Goal: Task Accomplishment & Management: Complete application form

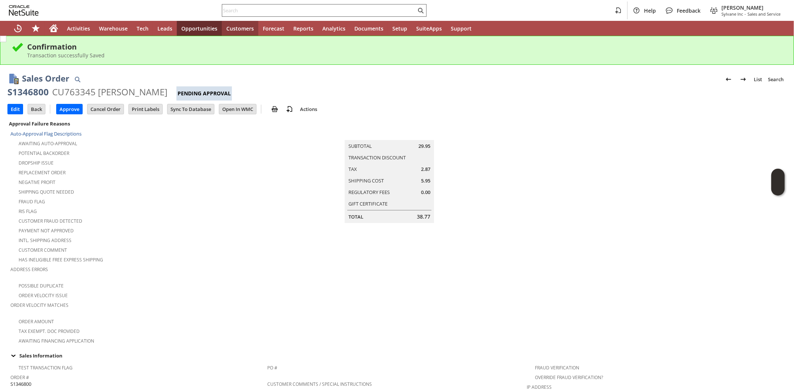
scroll to position [390, 0]
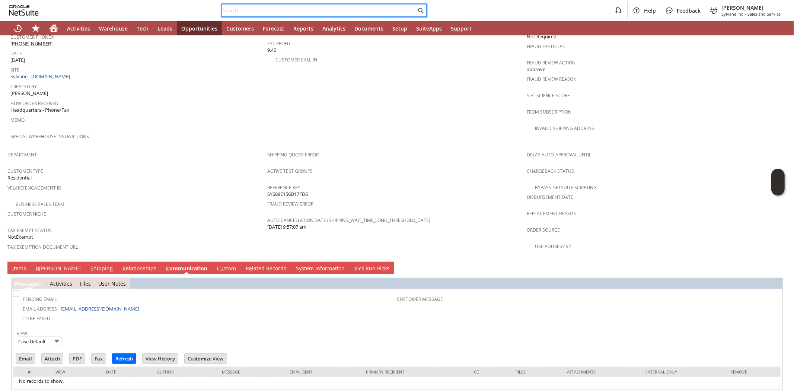
click at [232, 12] on input "text" at bounding box center [319, 10] width 194 height 9
paste input "in10951"
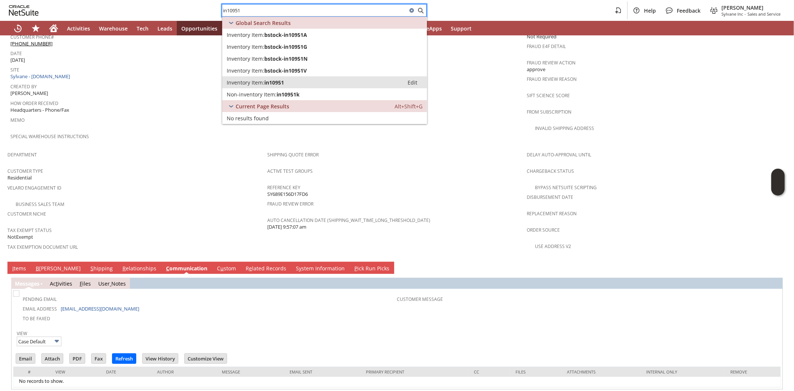
type input "in10951"
click at [267, 79] on span "in10951" at bounding box center [274, 82] width 20 height 7
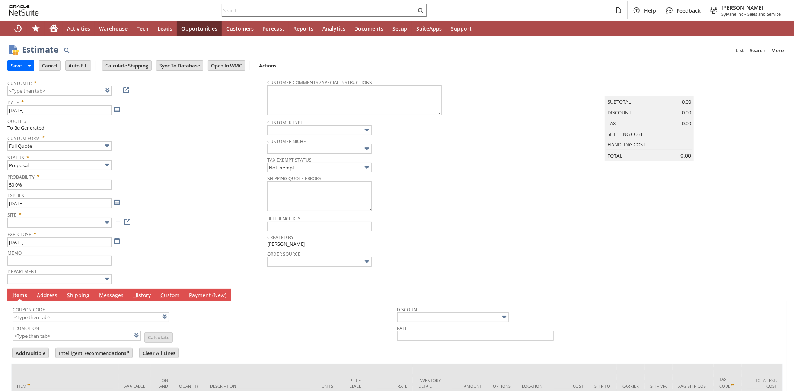
type input "[DATE]"
type input "Intelligent Recommendations ⁰"
click at [117, 92] on link at bounding box center [117, 90] width 8 height 8
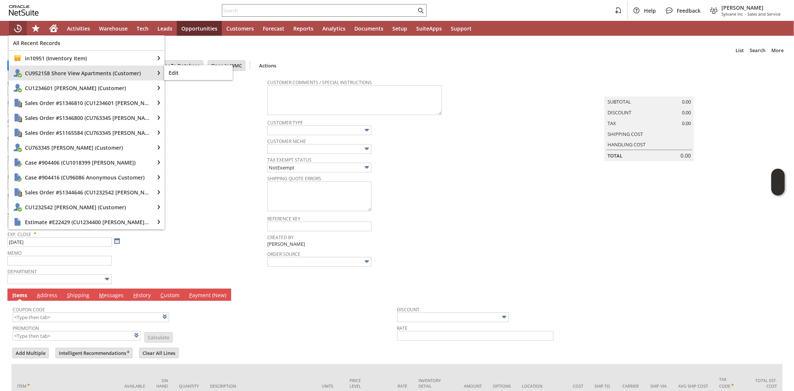
click at [48, 74] on span "CU952158 Shore View Apartments (Customer)" at bounding box center [87, 73] width 125 height 7
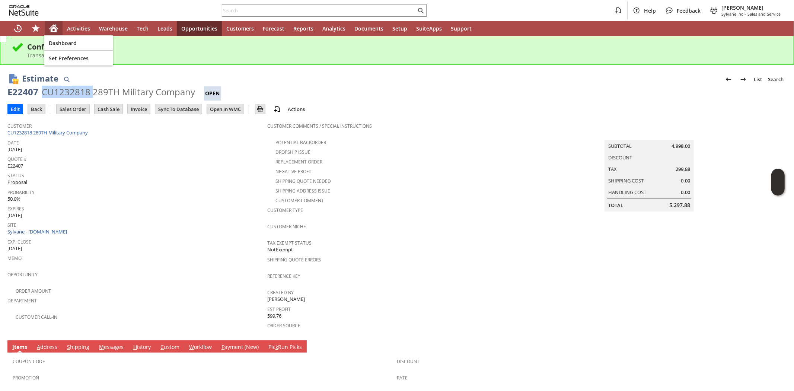
click at [54, 28] on icon "Home" at bounding box center [54, 29] width 6 height 6
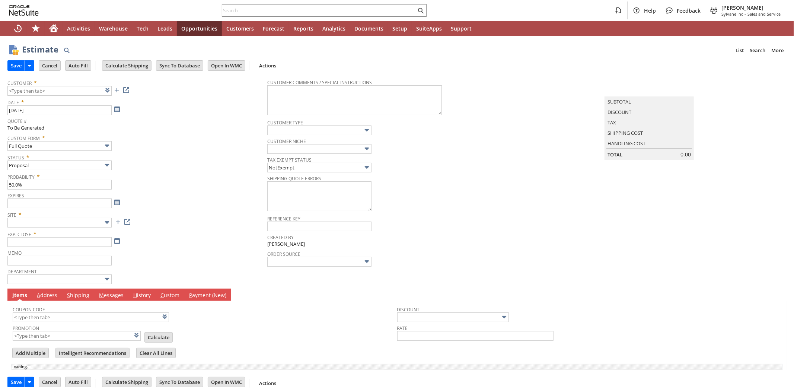
type input "[DATE]"
type input "Intelligent Recommendations ⁰"
type input "Add"
type input "Copy Previous"
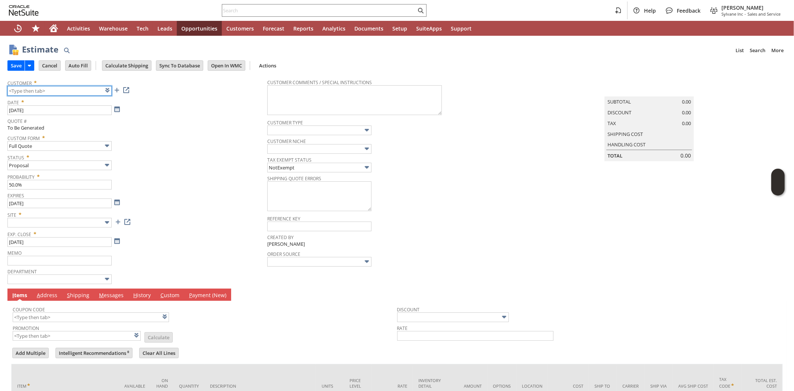
paste input "CU952158"
type input "CU952158 Blue start shore view"
click at [166, 151] on span "Status *" at bounding box center [135, 155] width 256 height 9
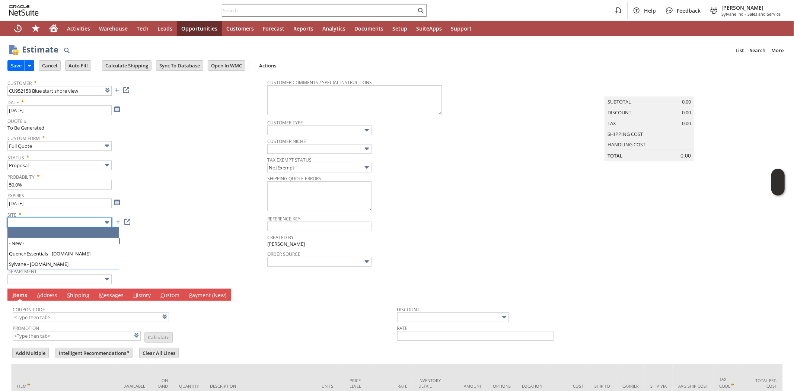
click at [77, 222] on input "text" at bounding box center [59, 223] width 104 height 10
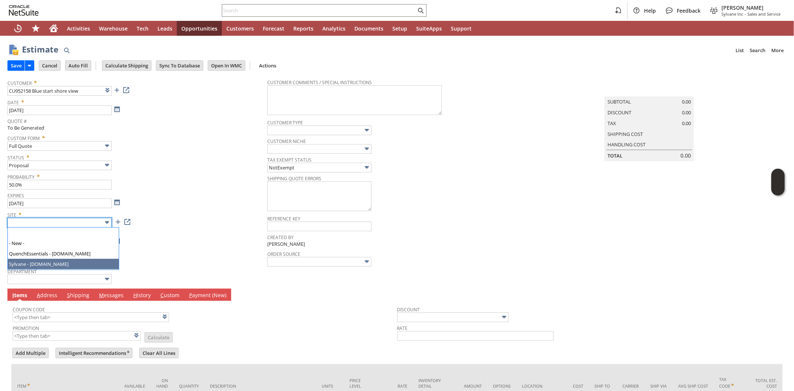
drag, startPoint x: 73, startPoint y: 264, endPoint x: 196, endPoint y: 199, distance: 139.7
type input "Sylvane - [DOMAIN_NAME]"
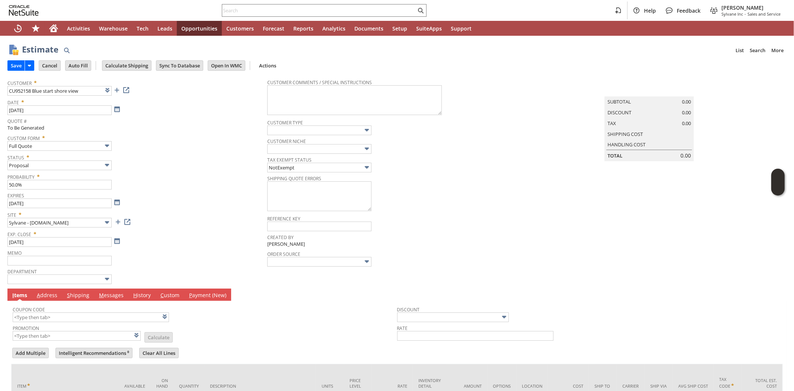
click at [198, 198] on span "Expires" at bounding box center [135, 194] width 256 height 8
click at [178, 201] on div "Expires 9/13/2025" at bounding box center [135, 199] width 256 height 18
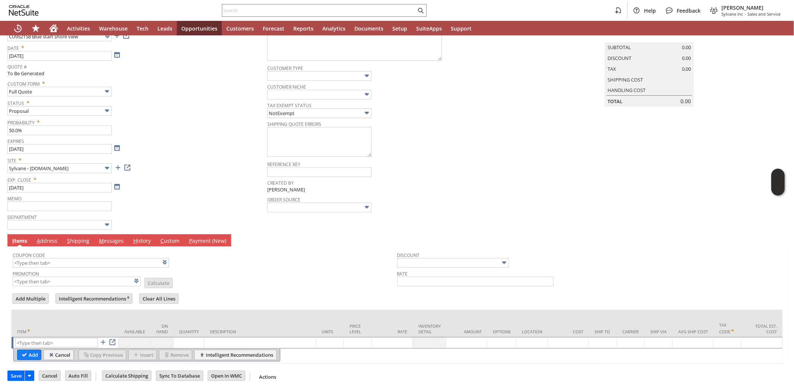
scroll to position [61, 0]
click at [60, 338] on input "text" at bounding box center [56, 342] width 83 height 9
paste input "in10951"
type input "in10951"
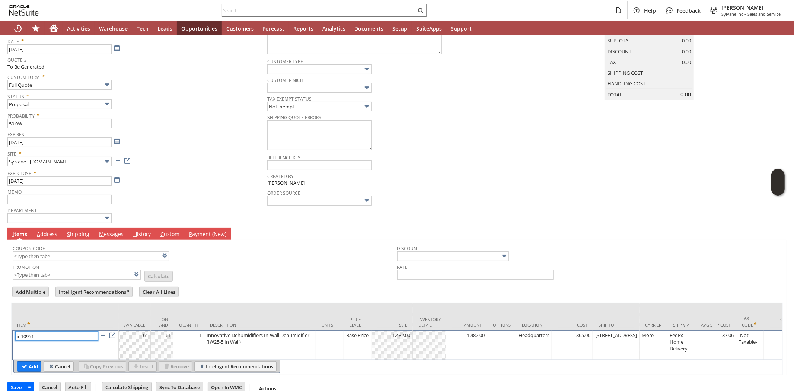
type input "1"
type input "in10951"
click at [186, 347] on td "1" at bounding box center [188, 345] width 31 height 30
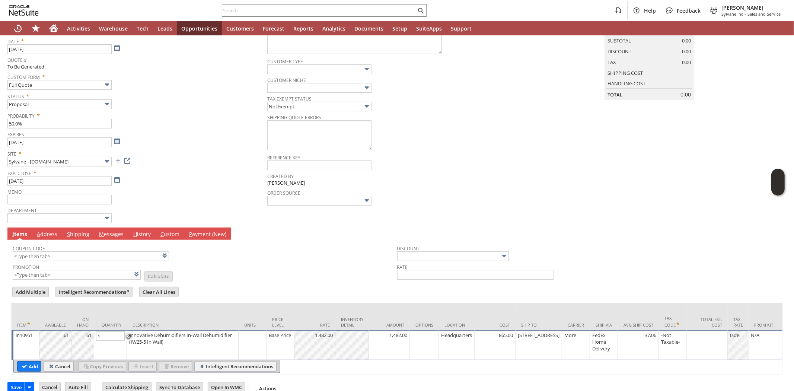
type input "7"
click at [30, 367] on input "Add" at bounding box center [28, 366] width 23 height 10
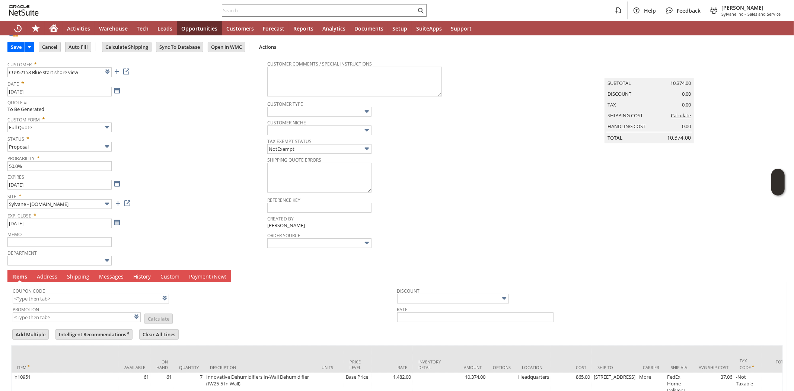
scroll to position [0, 0]
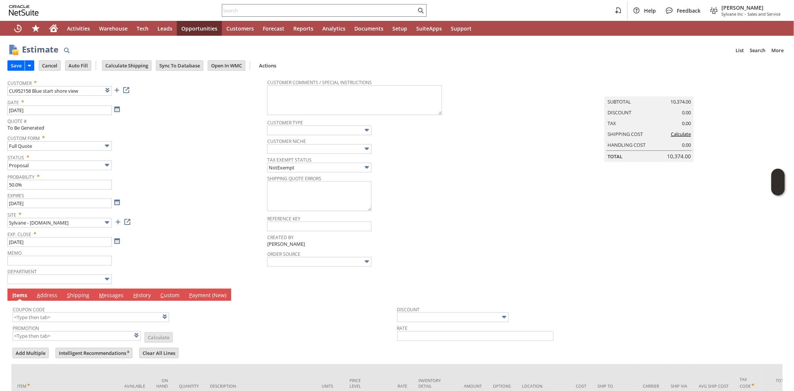
type input "Intelligent Recommendations¹⁰"
click at [126, 64] on input "Calculate Shipping" at bounding box center [126, 66] width 49 height 10
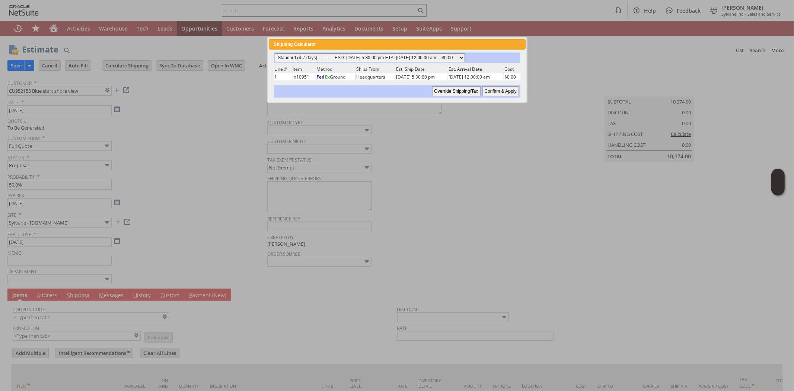
click at [465, 56] on select "Standard (4-7 days) ---------- ESD: 08/14/2025 5:30:00 pm ETA: 08/18/2025 12:00…" at bounding box center [370, 57] width 190 height 9
select select "2 Day ------------------------ ESD: 08/14/2025 5:30:00 pm ETA: 08/18/2025 12:00…"
click at [275, 53] on select "Standard (4-7 days) ---------- ESD: 08/14/2025 5:30:00 pm ETA: 08/18/2025 12:00…" at bounding box center [370, 57] width 190 height 9
click at [501, 90] on input "Confirm & Apply" at bounding box center [500, 91] width 36 height 10
type input "Add"
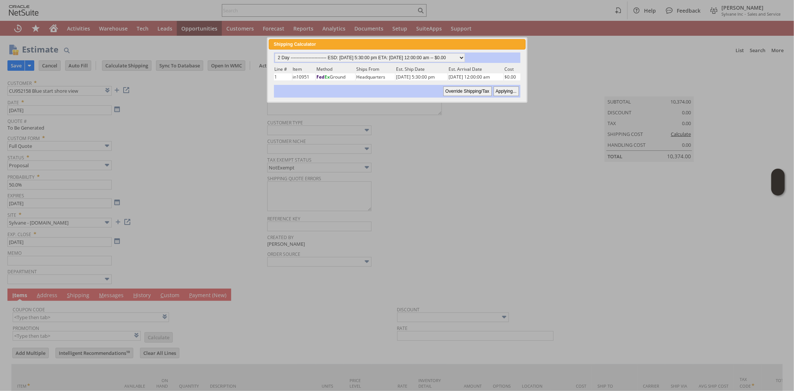
type input "Copy Previous"
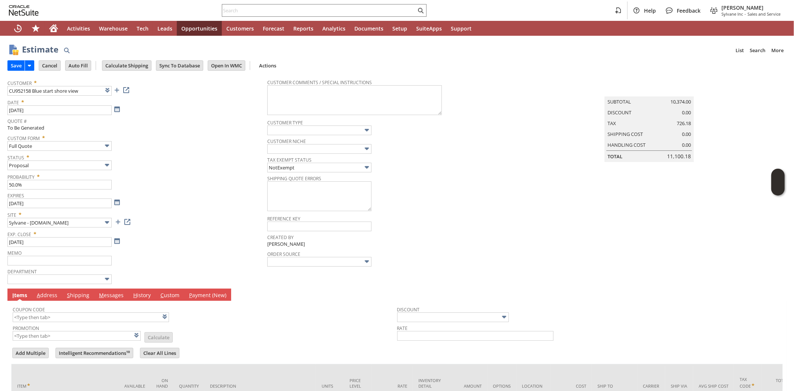
scroll to position [89, 0]
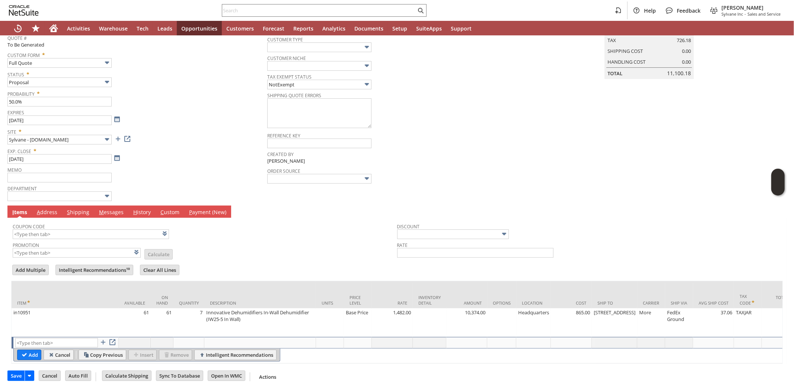
click at [113, 208] on link "M essages" at bounding box center [111, 212] width 28 height 8
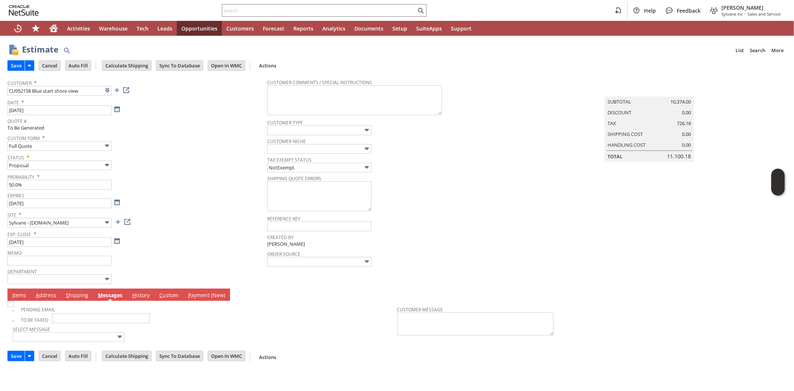
click at [14, 307] on img at bounding box center [10, 304] width 6 height 6
checkbox input "true"
click at [173, 226] on div "Site * Sylvane - www.sylvane.com" at bounding box center [135, 218] width 256 height 19
click at [18, 67] on input "Save" at bounding box center [16, 66] width 17 height 10
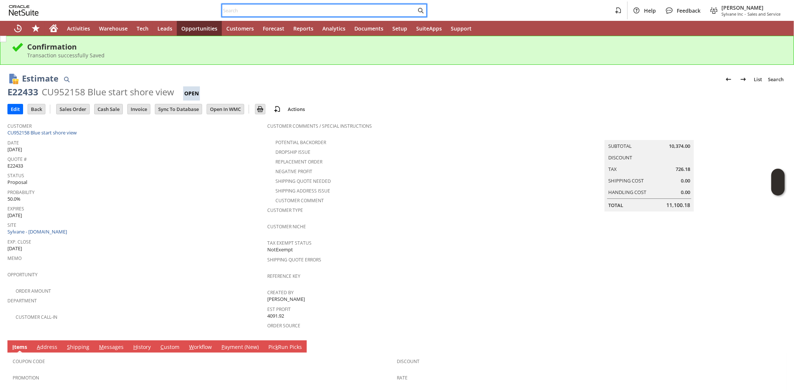
click at [235, 12] on input "text" at bounding box center [319, 10] width 194 height 9
paste input "CU1194612"
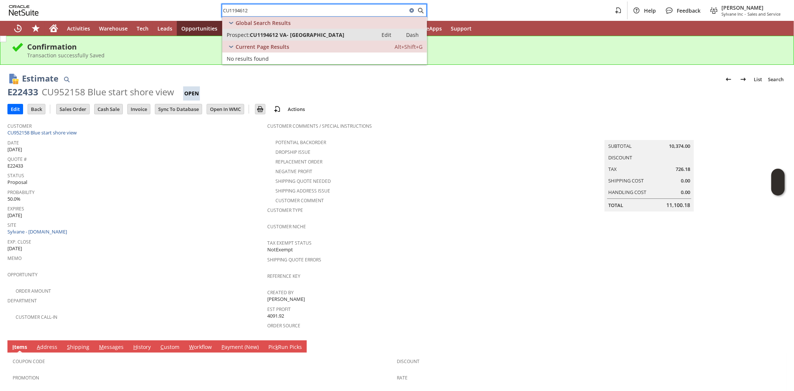
type input "CU1194612"
click at [281, 36] on span "CU1194612 VA- [GEOGRAPHIC_DATA]" at bounding box center [297, 34] width 95 height 7
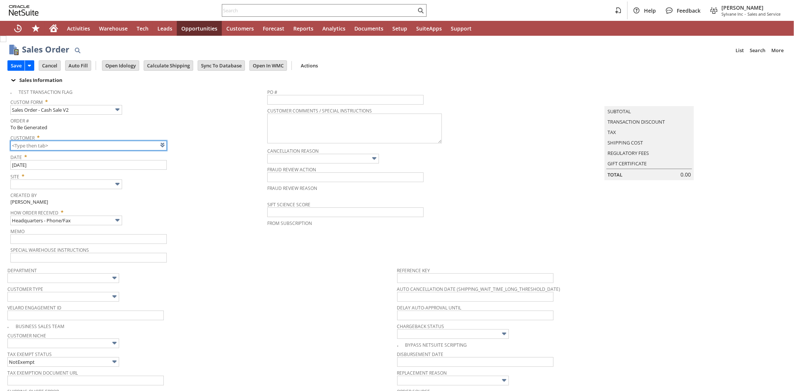
click at [41, 145] on input "text" at bounding box center [88, 146] width 156 height 10
type input "Intelligent Recommendations ⁰"
paste input "CU1194612"
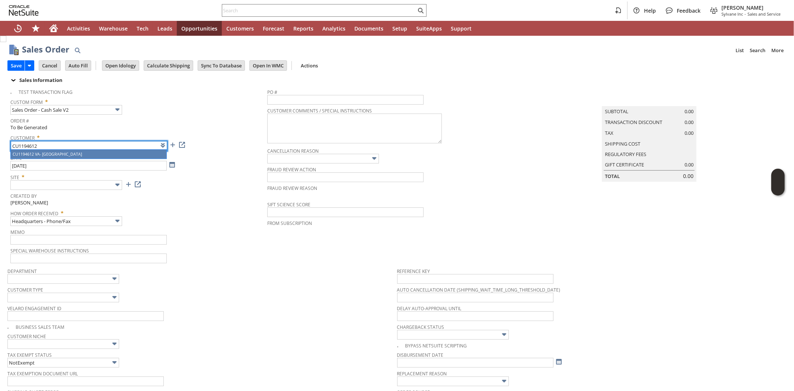
type input "CU1194612 VA- [GEOGRAPHIC_DATA]"
click at [23, 144] on input "CU1194612 VA- [GEOGRAPHIC_DATA]" at bounding box center [88, 146] width 156 height 10
click at [24, 143] on input "CU1194612 VA- [GEOGRAPHIC_DATA]" at bounding box center [88, 146] width 156 height 10
click at [181, 130] on div "Order # To Be Generated" at bounding box center [136, 123] width 253 height 16
click at [134, 144] on input "CU1194612 VA- [GEOGRAPHIC_DATA]" at bounding box center [88, 146] width 156 height 10
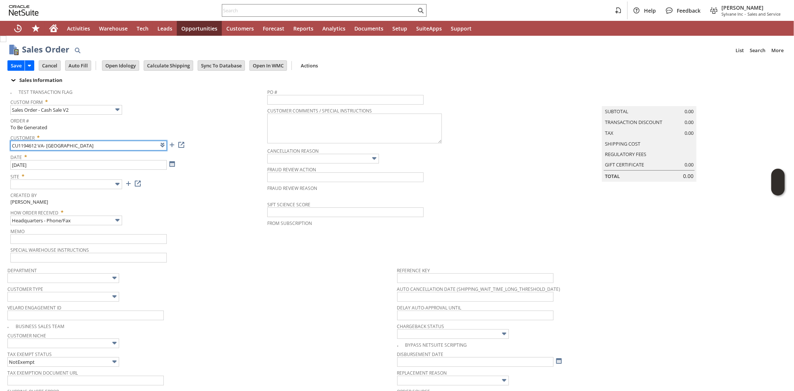
click at [134, 144] on input "CU1194612 VA- [GEOGRAPHIC_DATA]" at bounding box center [88, 146] width 156 height 10
paste input "CU1194612"
type input "CU1194612 VA- [GEOGRAPHIC_DATA]"
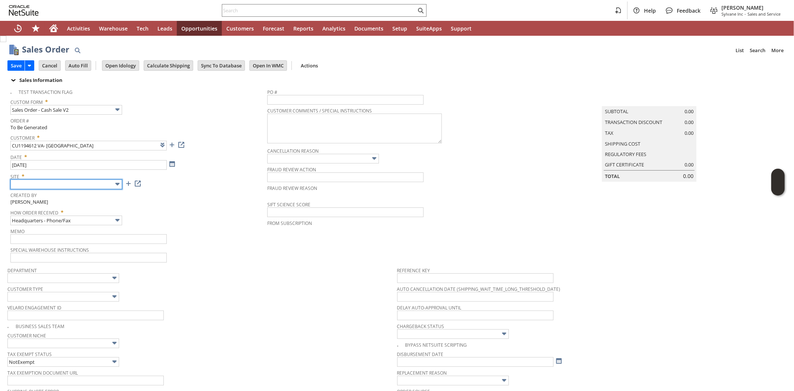
click at [93, 187] on input "text" at bounding box center [66, 184] width 112 height 10
drag, startPoint x: 80, startPoint y: 221, endPoint x: 205, endPoint y: 212, distance: 125.0
type input "Sylvane - [DOMAIN_NAME]"
click at [205, 212] on span "How Order Received *" at bounding box center [136, 211] width 253 height 9
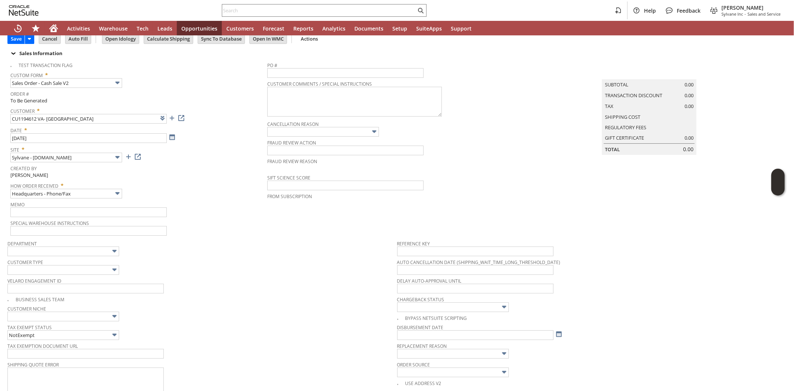
scroll to position [41, 0]
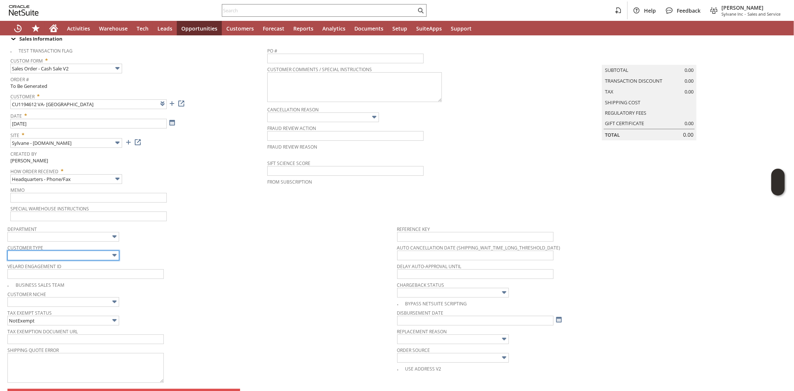
click at [88, 253] on input "text" at bounding box center [63, 256] width 112 height 10
type input "Residential"
click at [235, 243] on span "Customer Type" at bounding box center [200, 246] width 386 height 8
click at [270, 293] on span "Customer Niche" at bounding box center [200, 293] width 386 height 8
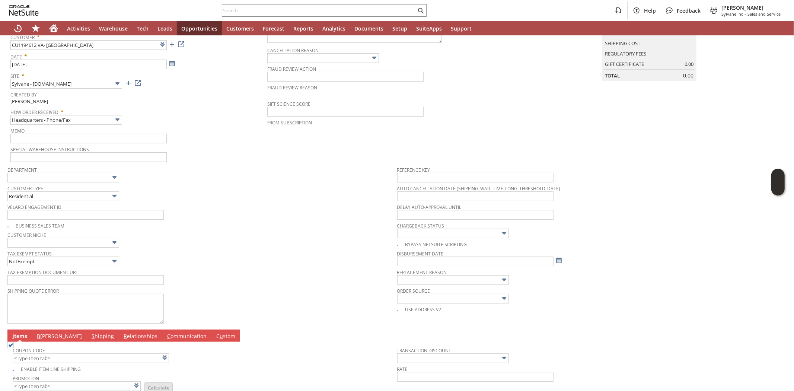
scroll to position [210, 0]
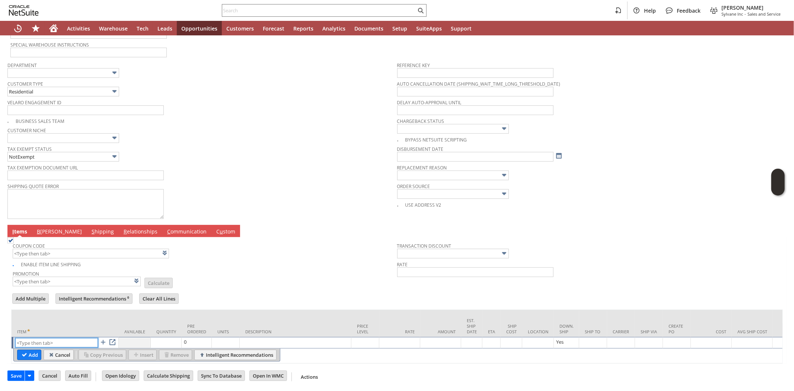
click at [72, 339] on input "text" at bounding box center [56, 342] width 83 height 9
paste input "am9834"
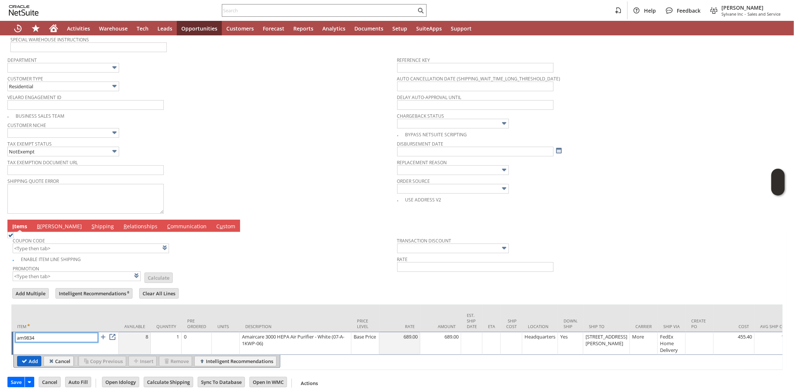
type input "am9834"
click at [30, 360] on input "Add" at bounding box center [28, 361] width 23 height 10
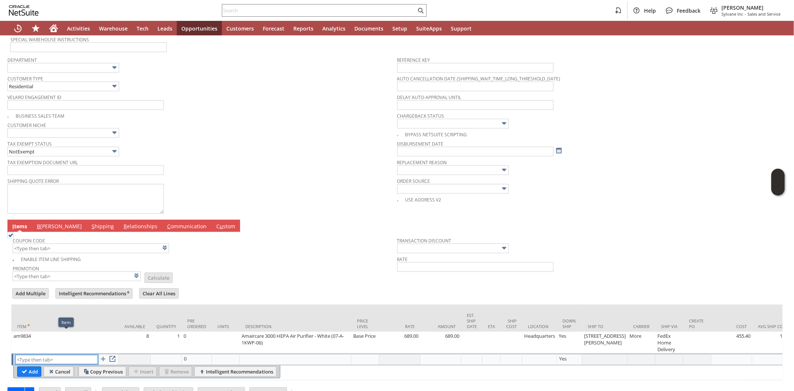
click at [45, 358] on input "text" at bounding box center [56, 359] width 83 height 9
paste input "am12924"
type input "am12924"
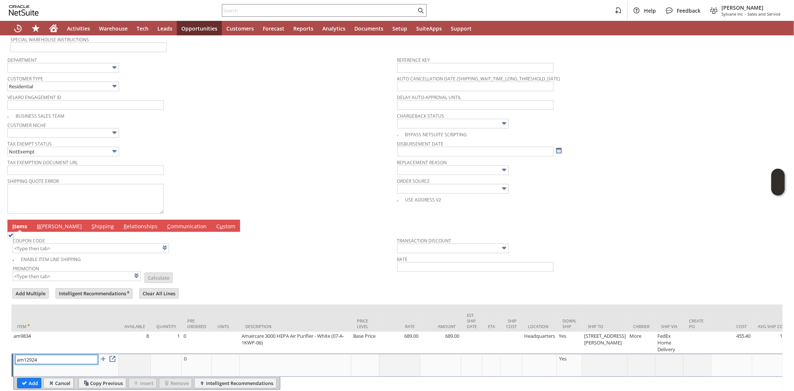
type input "1"
type input "am12924"
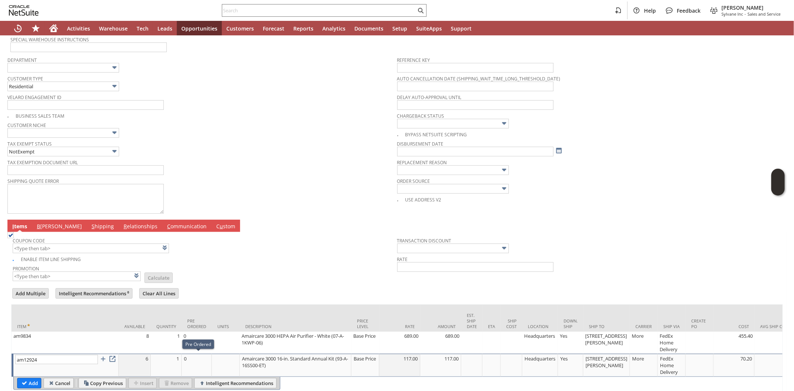
click at [169, 361] on td "1" at bounding box center [166, 365] width 31 height 23
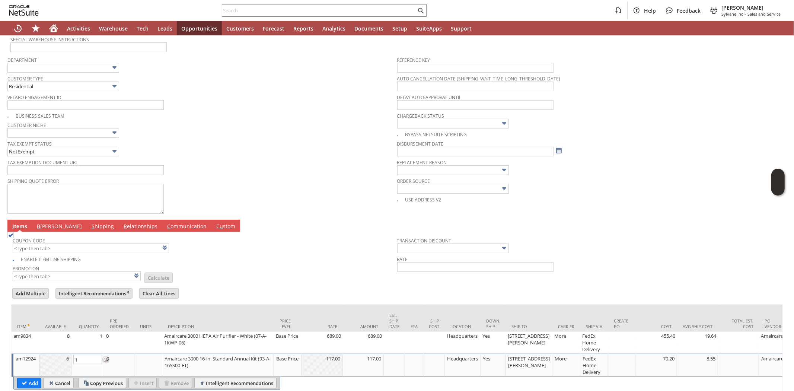
type input "2"
click at [30, 378] on input "Add" at bounding box center [28, 383] width 23 height 10
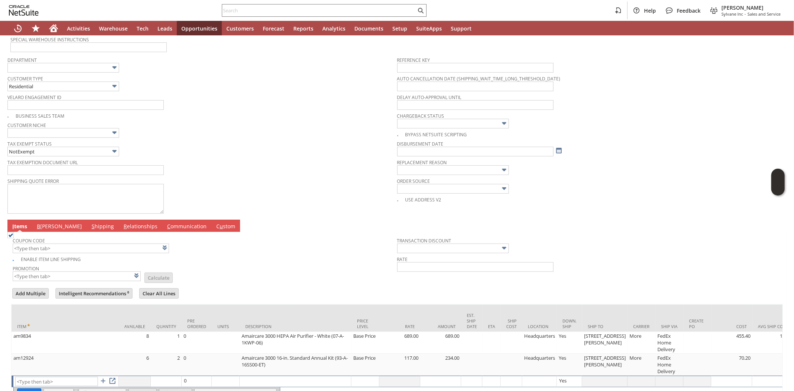
click at [274, 251] on div "Coupon Code" at bounding box center [203, 244] width 381 height 18
type input "Intelligent Recommendations¹⁰"
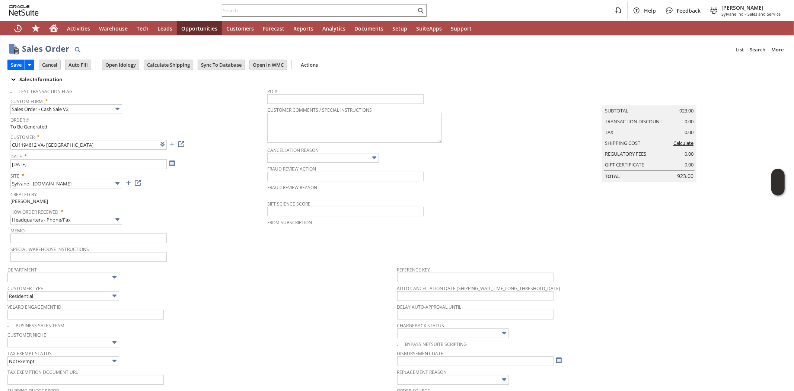
scroll to position [0, 0]
click at [177, 64] on input "Calculate Shipping" at bounding box center [168, 66] width 49 height 10
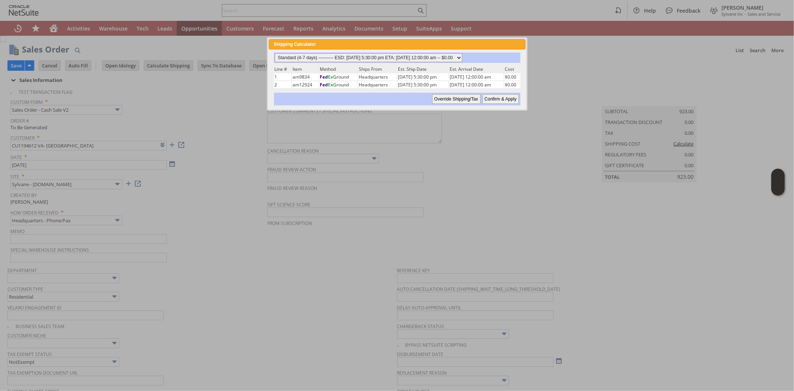
click at [448, 58] on select "Standard (4-7 days) ---------- ESD: 08/14/2025 5:30:00 pm ETA: 08/18/2025 12:00…" at bounding box center [369, 57] width 188 height 9
select select "2 Day ------------------------ ESD: 08/14/2025 5:30:00 pm ETA: 08/18/2025 12:00…"
click at [275, 53] on select "Standard (4-7 days) ---------- ESD: 08/14/2025 5:30:00 pm ETA: 08/18/2025 12:00…" at bounding box center [369, 57] width 188 height 9
click at [494, 97] on input "Confirm & Apply" at bounding box center [500, 99] width 36 height 10
type input "Government"
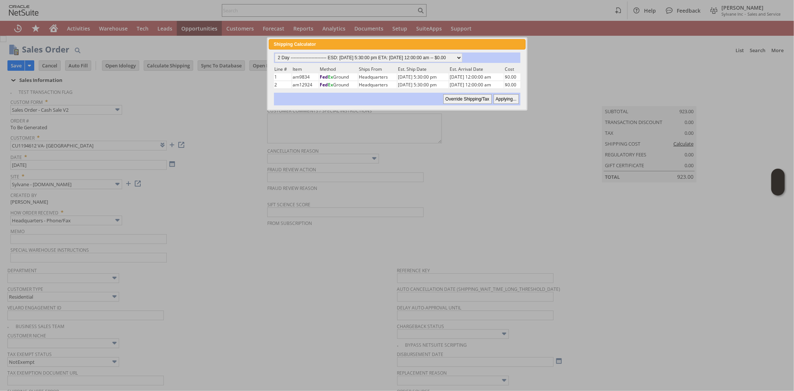
type input "Add"
type input "Copy Previous"
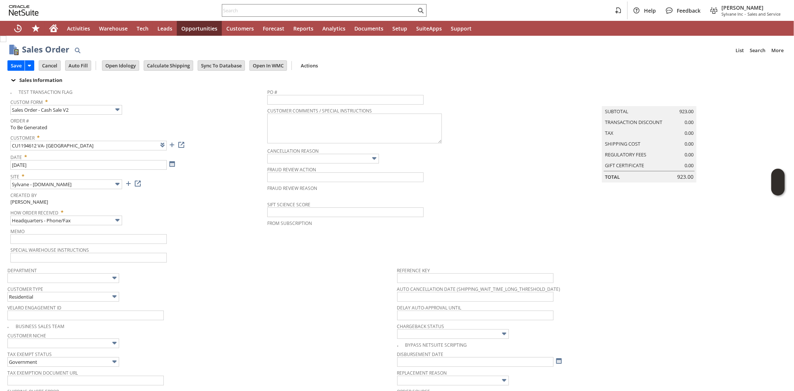
click at [222, 153] on span "Date *" at bounding box center [136, 155] width 253 height 9
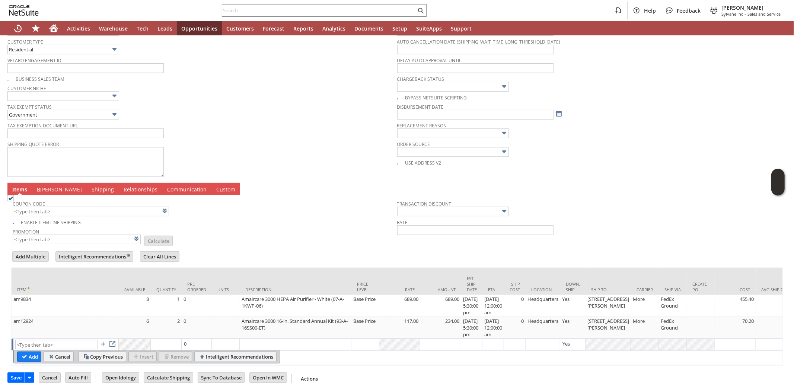
scroll to position [254, 0]
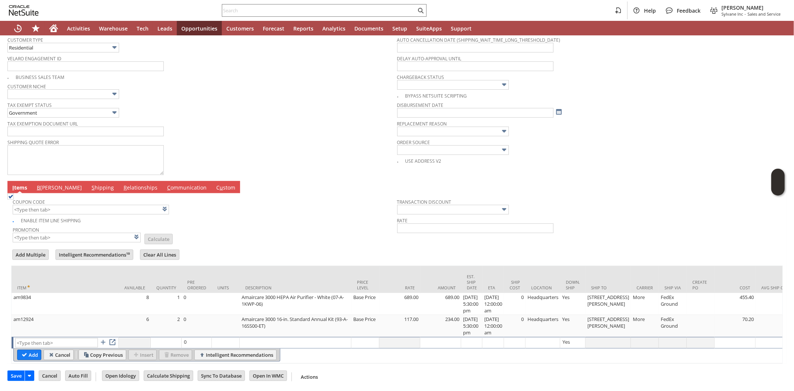
click at [218, 118] on span "Tax Exemption Document URL" at bounding box center [200, 122] width 386 height 8
click at [43, 184] on link "B [PERSON_NAME]" at bounding box center [59, 188] width 49 height 8
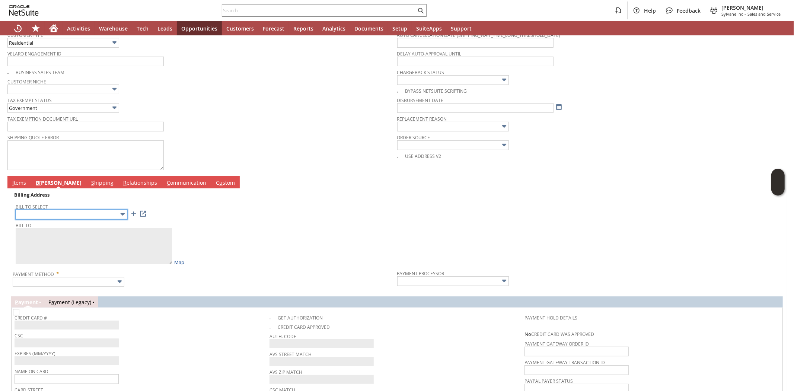
click at [50, 214] on input "text" at bounding box center [72, 215] width 112 height 10
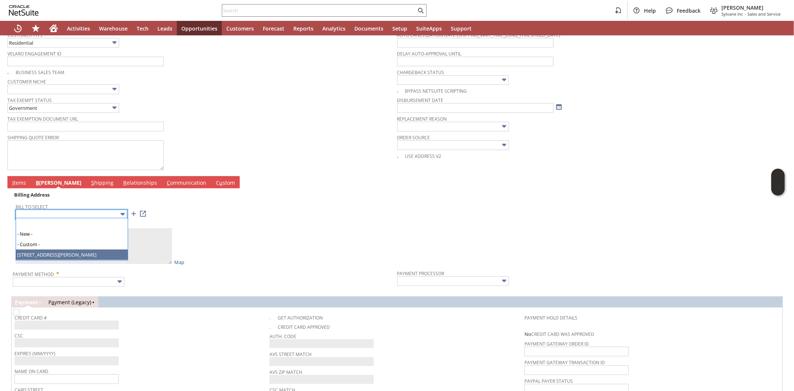
drag, startPoint x: 52, startPoint y: 252, endPoint x: 175, endPoint y: 242, distance: 122.8
type input "[STREET_ADDRESS][PERSON_NAME]"
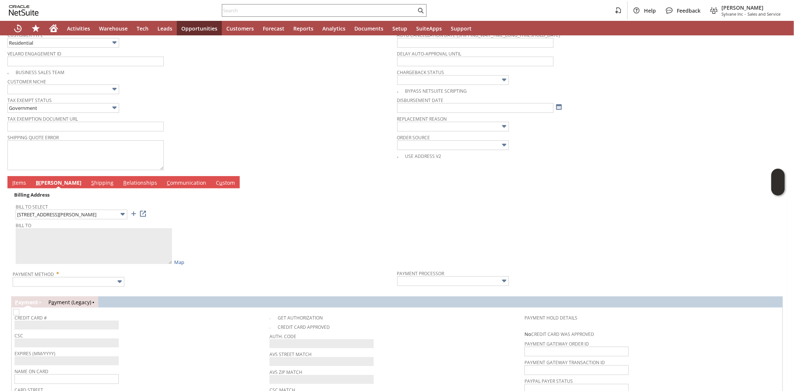
click at [252, 236] on div "Bill To Map" at bounding box center [205, 242] width 378 height 45
type textarea "VA- [GEOGRAPHIC_DATA] [STREET_ADDRESS][PERSON_NAME]"
type input "[STREET_ADDRESS][PERSON_NAME]"
type input "75216"
drag, startPoint x: 206, startPoint y: 277, endPoint x: 181, endPoint y: 285, distance: 27.1
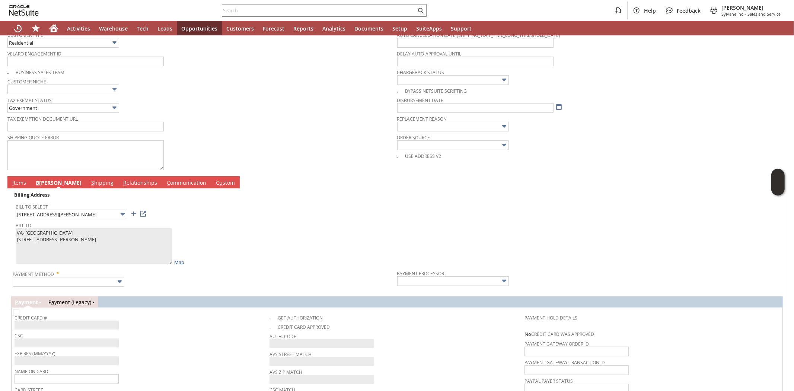
click at [206, 277] on div "Payment Method *" at bounding box center [203, 277] width 381 height 19
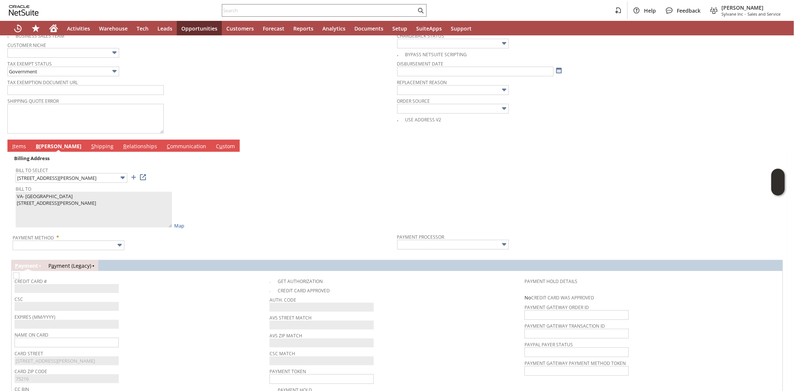
scroll to position [352, 0]
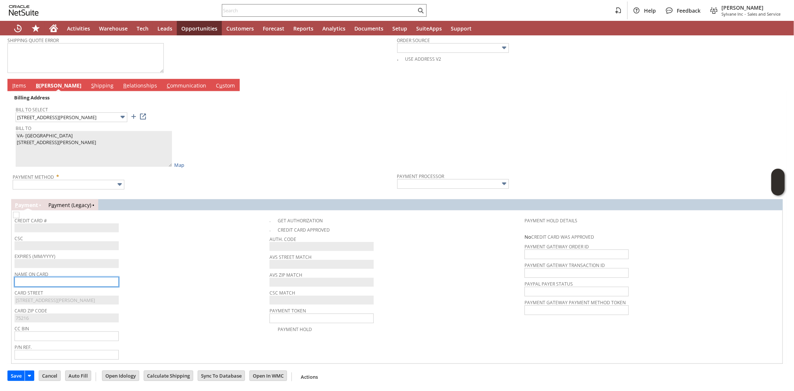
click at [58, 285] on input "text" at bounding box center [67, 282] width 104 height 10
click at [71, 281] on input "text" at bounding box center [67, 282] width 104 height 10
paste input "VA- Dallas"
type input "VA- Dallas"
click at [186, 278] on div "Name On Card VA- Dallas" at bounding box center [140, 278] width 251 height 18
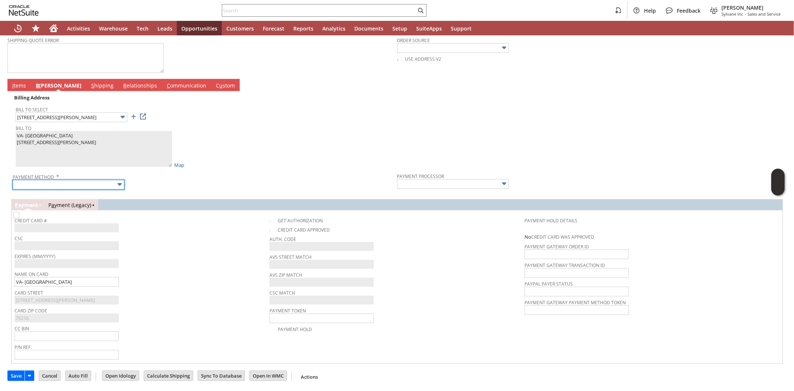
click at [100, 180] on input "text" at bounding box center [69, 185] width 112 height 10
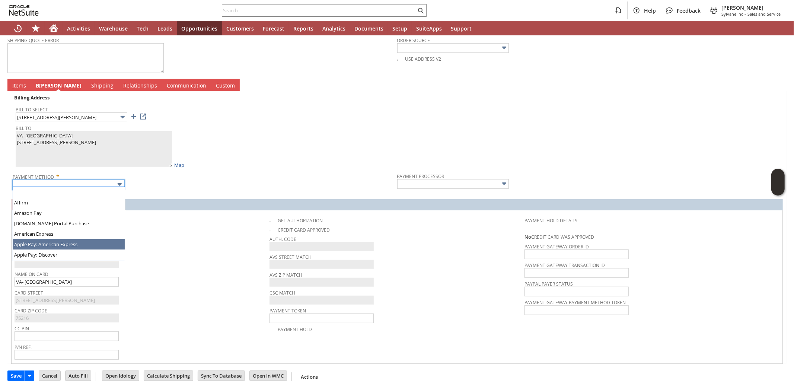
scroll to position [205, 0]
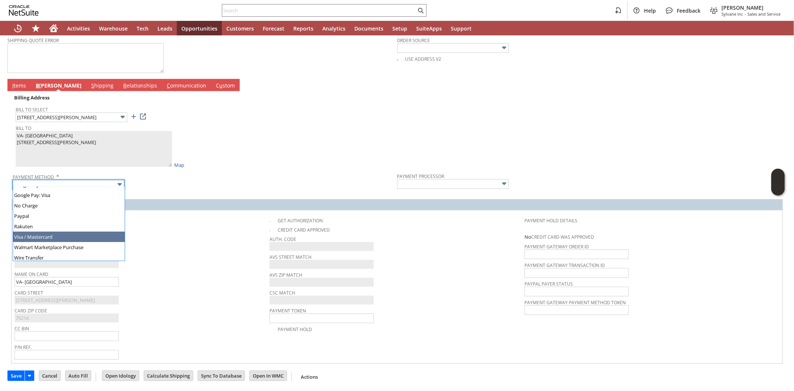
type input "Visa / Mastercard"
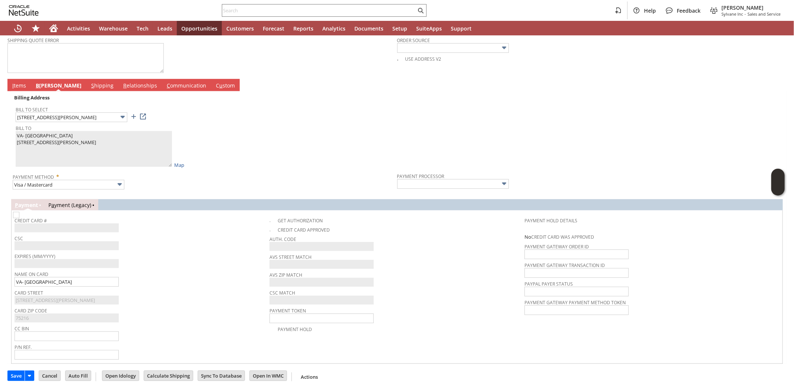
click at [167, 264] on div "Expires (MM/YYYY)" at bounding box center [140, 259] width 251 height 17
type input "Braintree"
checkbox input "true"
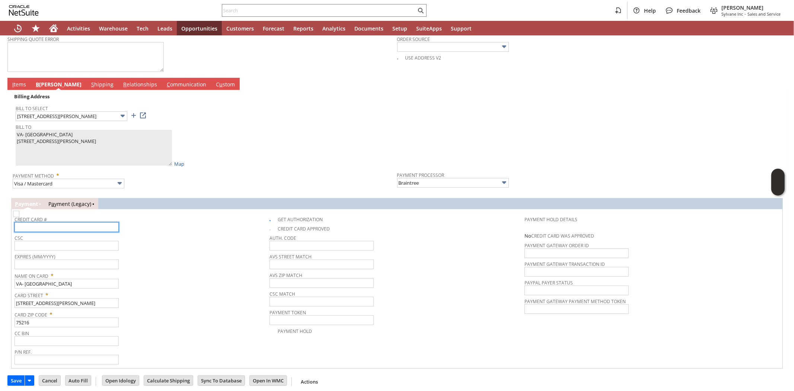
click at [84, 226] on input "text" at bounding box center [67, 227] width 104 height 10
type input "[CREDIT_CARD_NUMBER]"
type input "11/20274"
click at [83, 241] on input "text" at bounding box center [67, 246] width 104 height 10
type input "502"
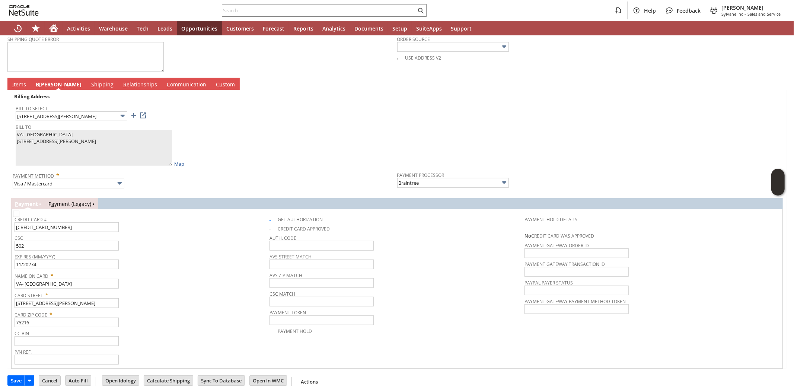
click at [162, 237] on span "CSC" at bounding box center [140, 237] width 251 height 8
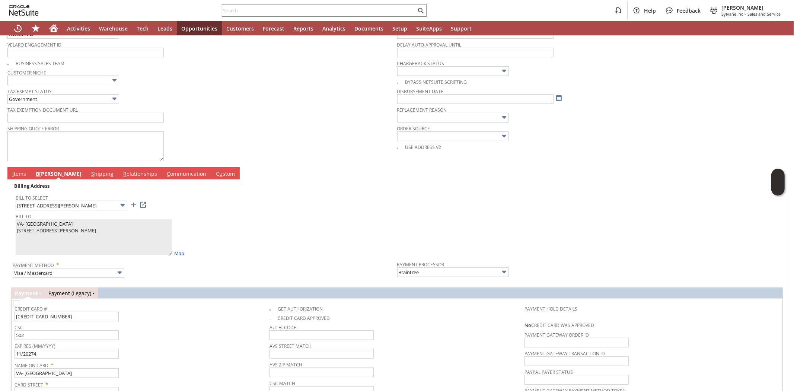
scroll to position [355, 0]
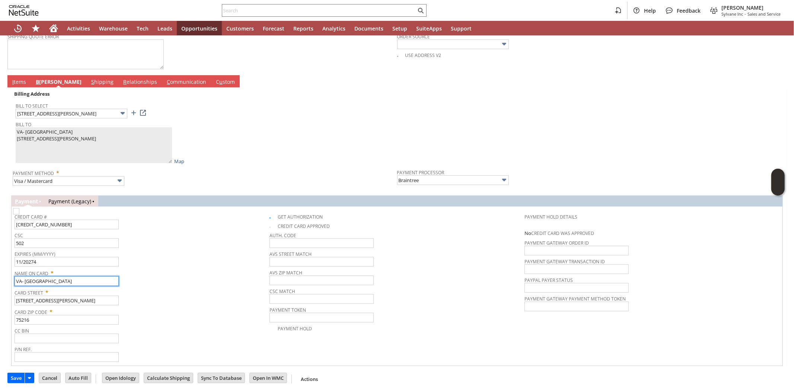
click at [56, 277] on input "VA- [GEOGRAPHIC_DATA]" at bounding box center [67, 281] width 104 height 10
type input "[PERSON_NAME]"
click at [188, 251] on span "Expires (MM/YYYY)" at bounding box center [140, 253] width 251 height 8
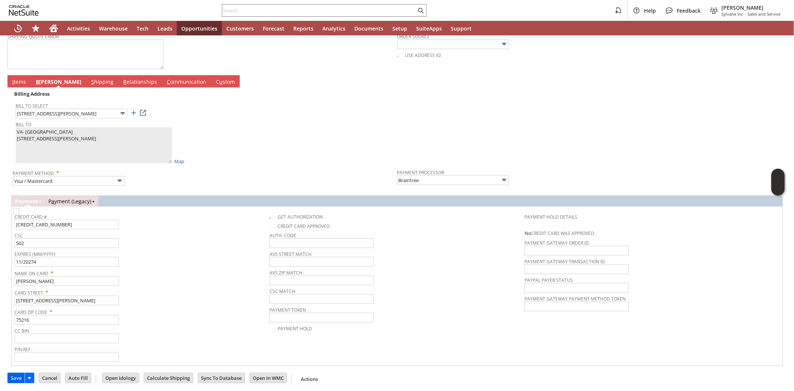
click at [20, 375] on input "Save" at bounding box center [16, 378] width 17 height 10
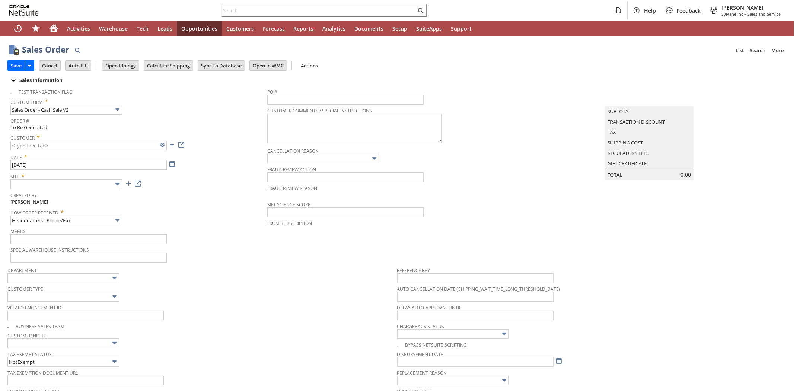
type input "Intelligent Recommendations ⁰"
type input "Add"
type input "Copy Previous"
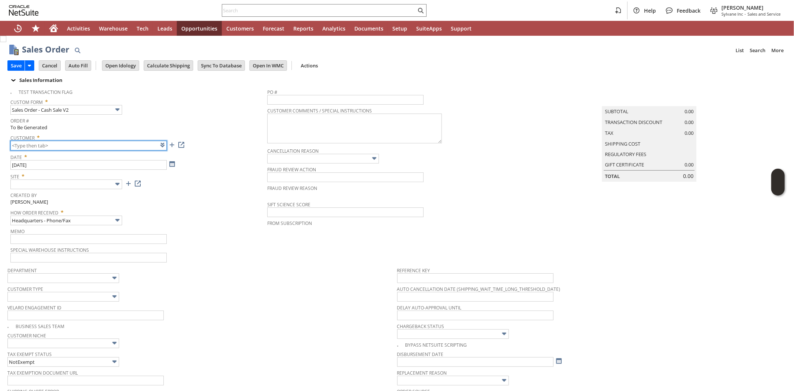
click at [65, 144] on input "text" at bounding box center [88, 146] width 156 height 10
paste input "CU1194612"
type input "CU1194612 VA- [GEOGRAPHIC_DATA]"
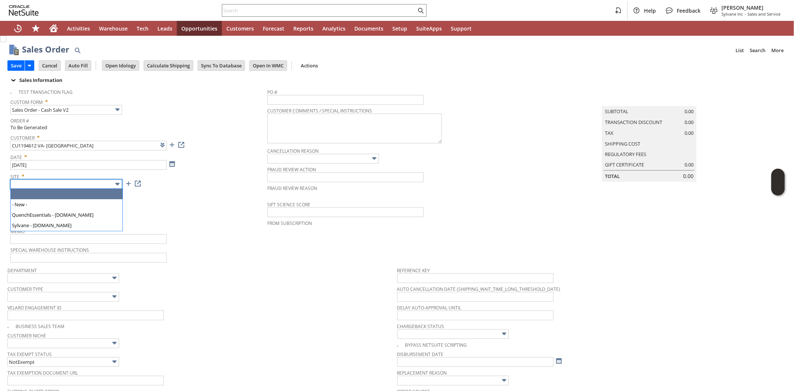
click at [68, 185] on input "text" at bounding box center [66, 184] width 112 height 10
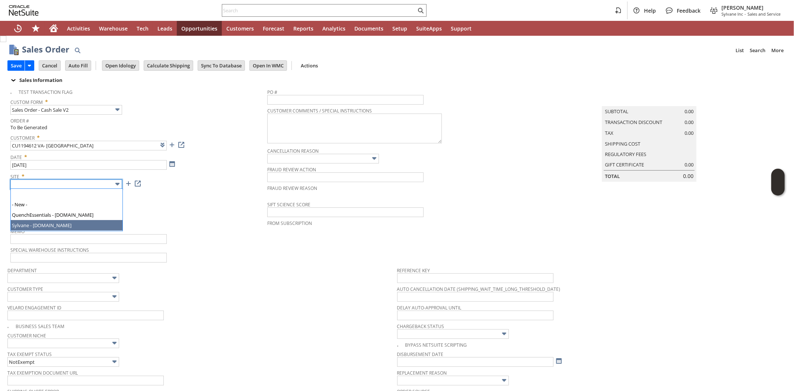
drag, startPoint x: 68, startPoint y: 226, endPoint x: 136, endPoint y: 214, distance: 69.5
type input "Sylvane - [DOMAIN_NAME]"
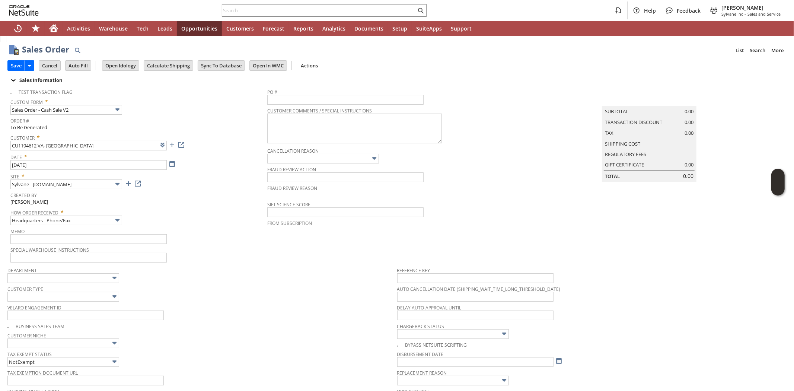
click at [161, 210] on span "How Order Received *" at bounding box center [136, 211] width 253 height 9
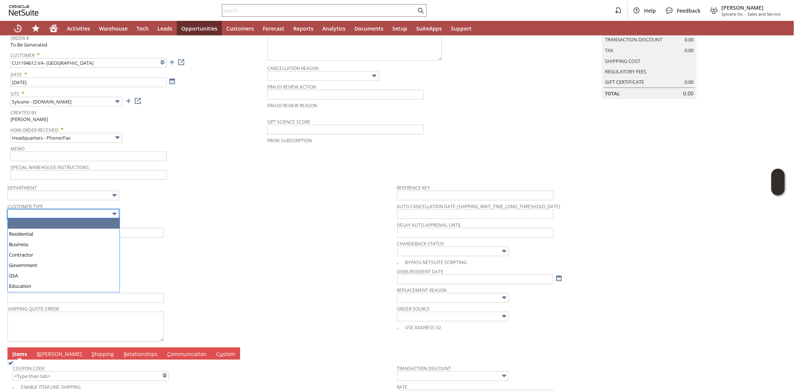
click at [53, 211] on input "text" at bounding box center [63, 214] width 112 height 10
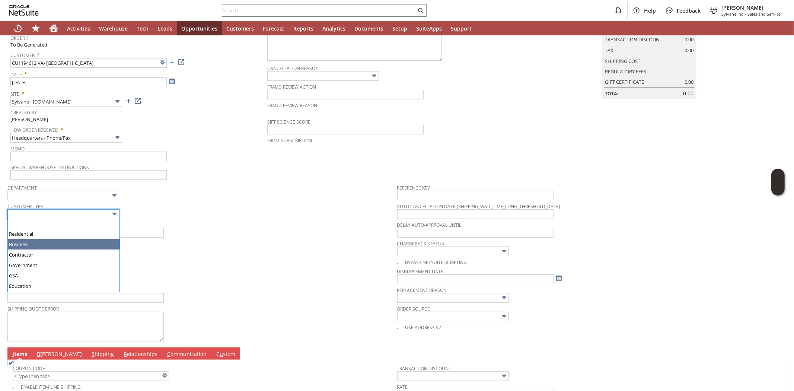
type input "Business"
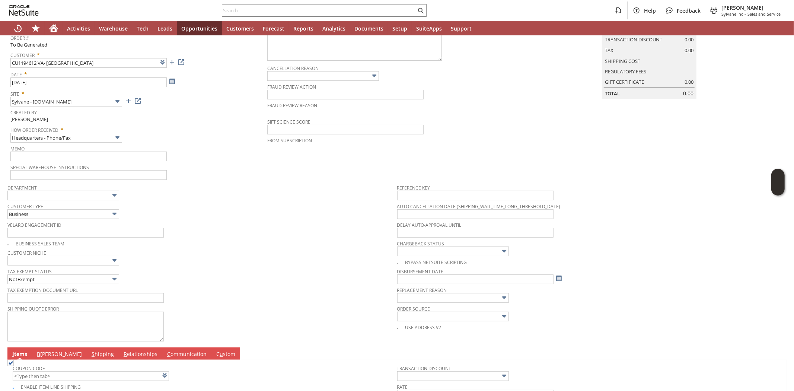
click at [221, 234] on div "Velaro Engagement ID" at bounding box center [200, 229] width 386 height 18
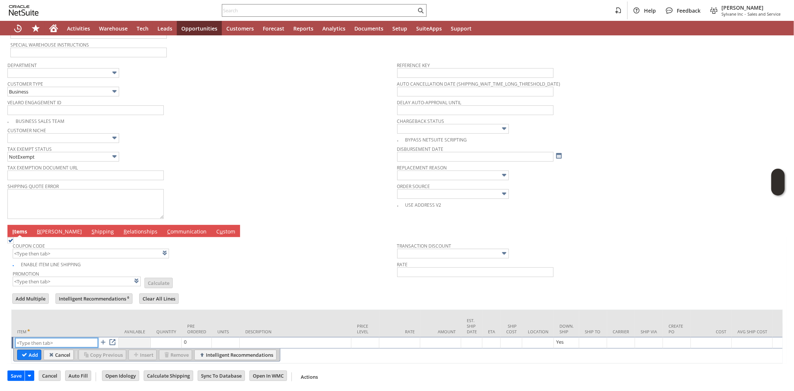
click at [45, 338] on input "text" at bounding box center [56, 342] width 83 height 9
paste input "am12924"
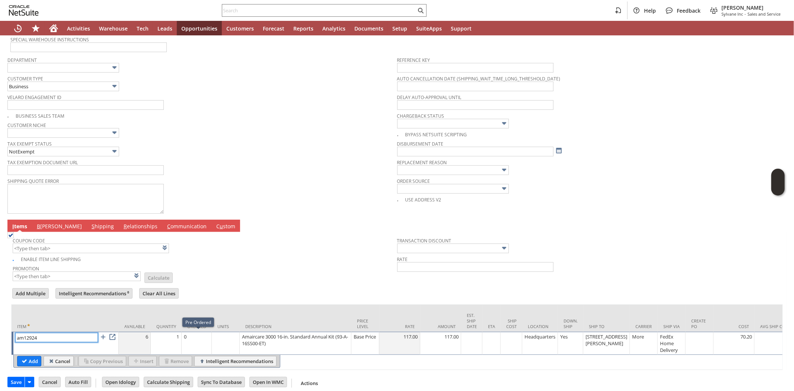
type input "am12924"
click at [169, 340] on td "1" at bounding box center [166, 343] width 31 height 23
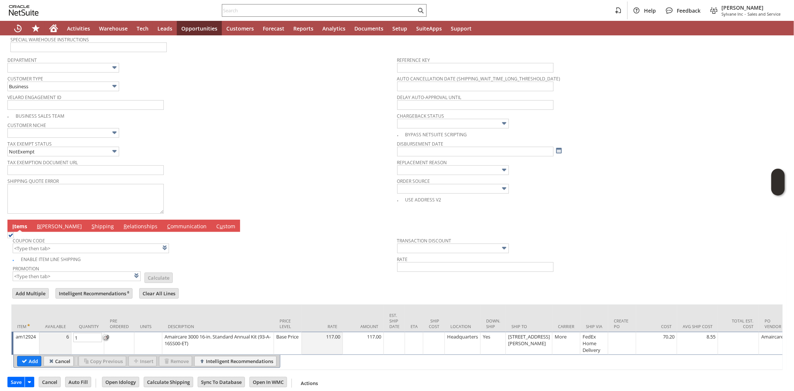
type input "2"
drag, startPoint x: 32, startPoint y: 359, endPoint x: 124, endPoint y: 0, distance: 370.8
click at [33, 358] on input "Add" at bounding box center [28, 361] width 23 height 10
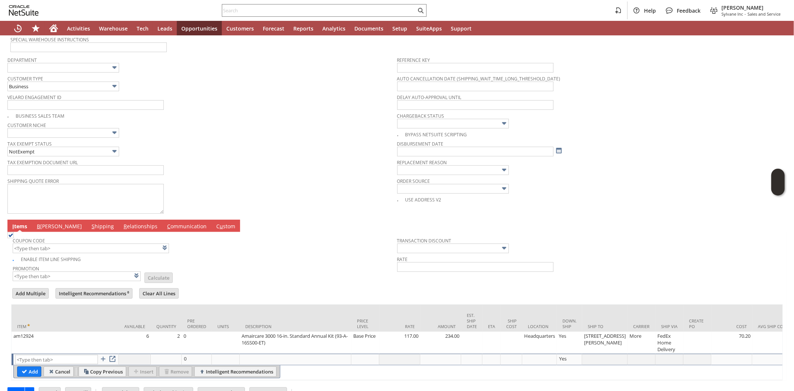
type input "Intelligent Recommendations¹⁰"
click at [70, 356] on input "text" at bounding box center [56, 359] width 83 height 9
paste input "am9834"
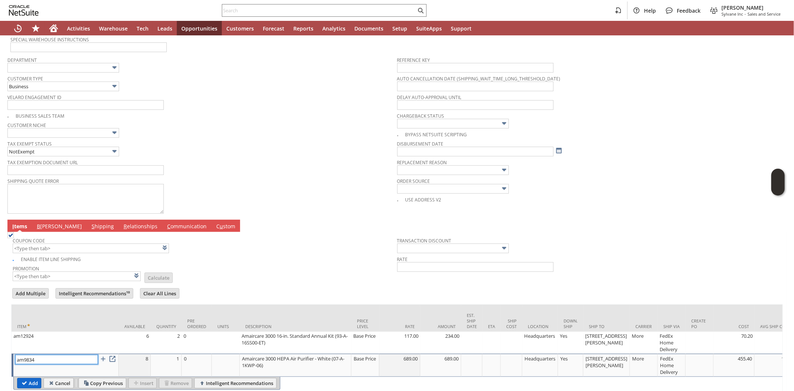
type input "am9834"
click at [32, 378] on input "Add" at bounding box center [28, 383] width 23 height 10
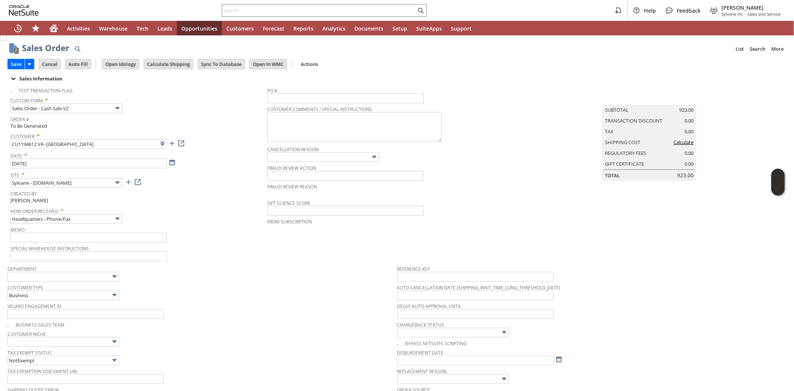
scroll to position [0, 0]
click at [172, 68] on input "Calculate Shipping" at bounding box center [168, 66] width 49 height 10
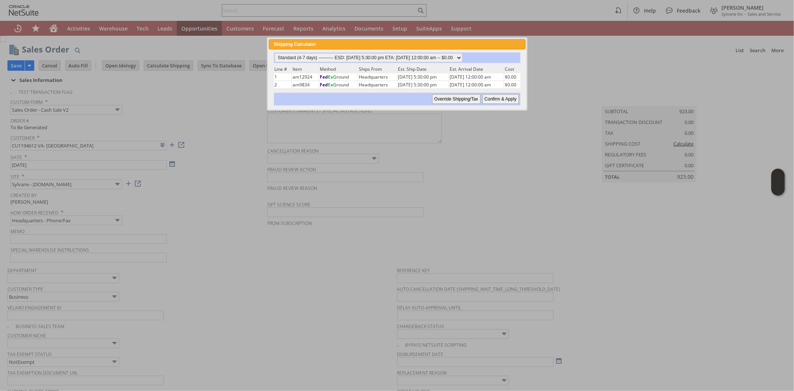
drag, startPoint x: 511, startPoint y: 98, endPoint x: 261, endPoint y: 255, distance: 295.2
click at [510, 98] on input "Confirm & Apply" at bounding box center [500, 99] width 36 height 10
type input "Government"
type input "Add"
type input "Copy Previous"
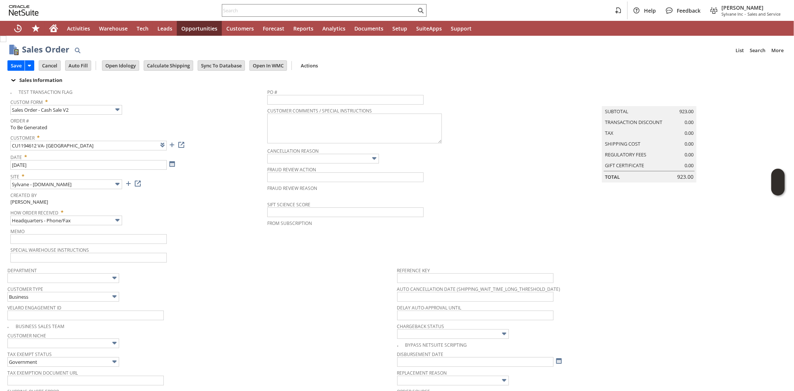
scroll to position [253, 0]
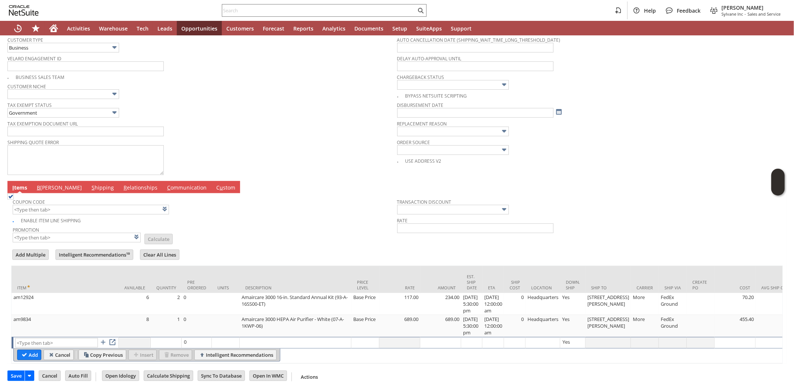
click at [42, 184] on link "B [PERSON_NAME]" at bounding box center [59, 188] width 49 height 8
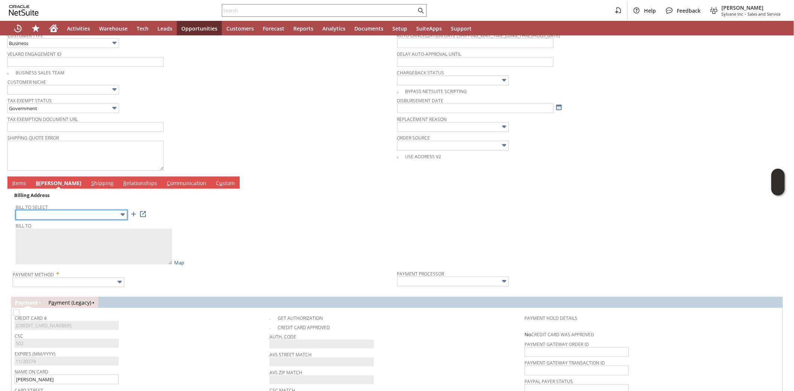
click at [93, 214] on input "text" at bounding box center [72, 215] width 112 height 10
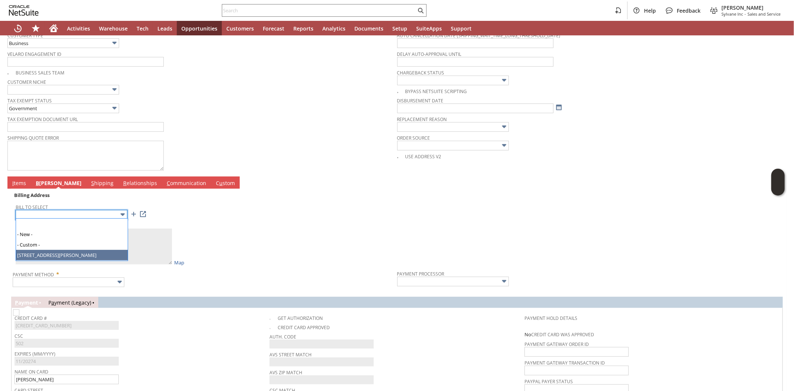
type input "[STREET_ADDRESS][PERSON_NAME]"
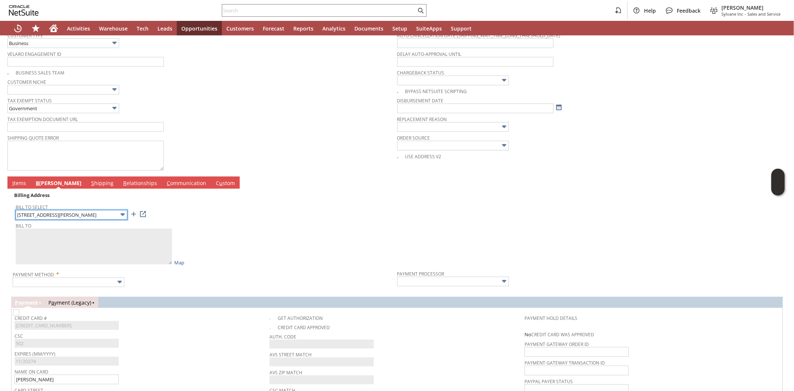
type textarea "VA- [GEOGRAPHIC_DATA] [STREET_ADDRESS][PERSON_NAME]"
click at [221, 227] on div "Bill To VA- Dallas 4500 S. Lancaster Rd Dallas TX 75216 United States Map" at bounding box center [205, 242] width 378 height 45
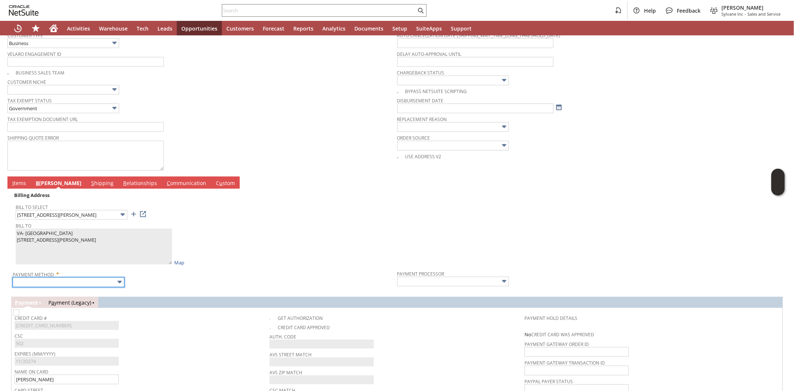
click at [93, 284] on input "text" at bounding box center [69, 282] width 112 height 10
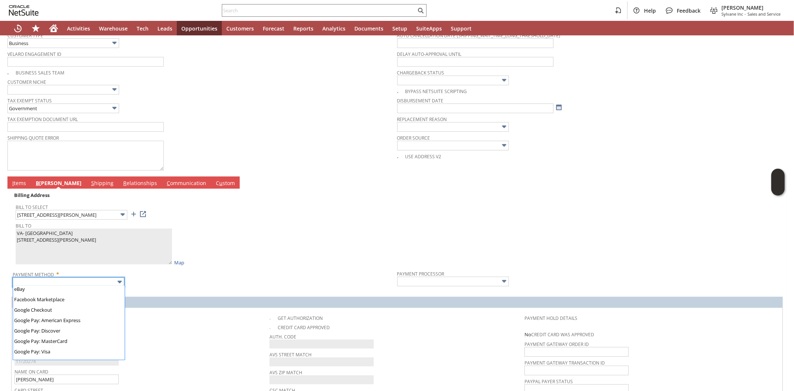
scroll to position [205, 0]
type input "Visa / Mastercard"
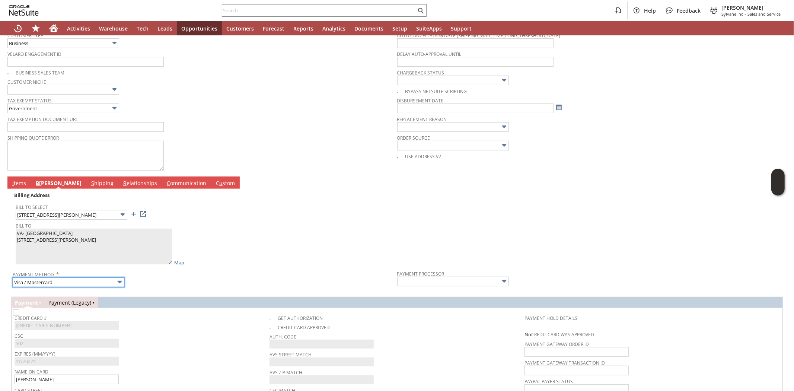
type input "Braintree"
checkbox input "true"
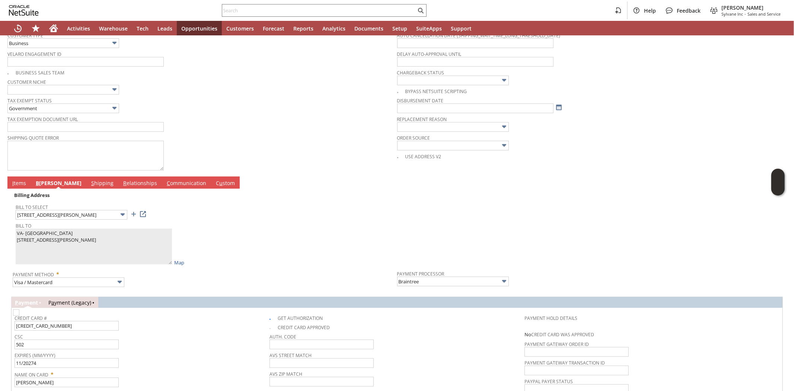
click at [165, 339] on div "CSC 502" at bounding box center [140, 340] width 251 height 18
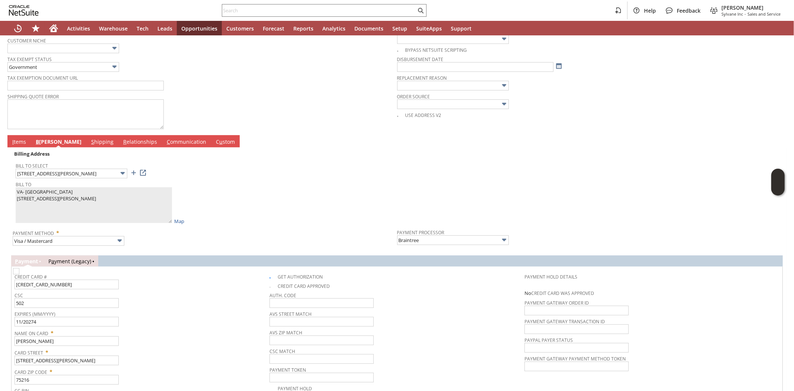
scroll to position [355, 0]
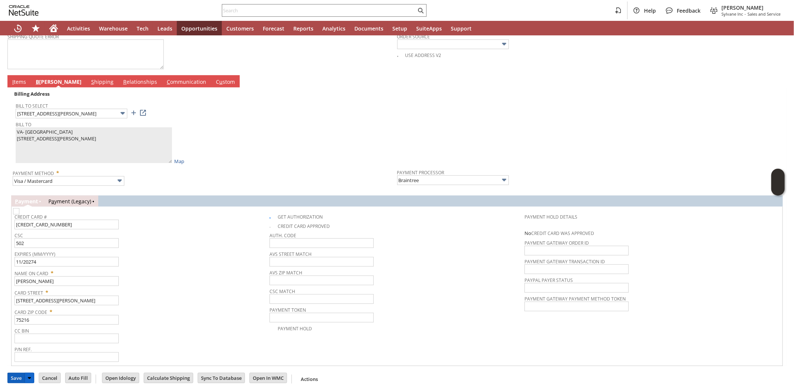
click at [12, 373] on input "Save" at bounding box center [16, 378] width 17 height 10
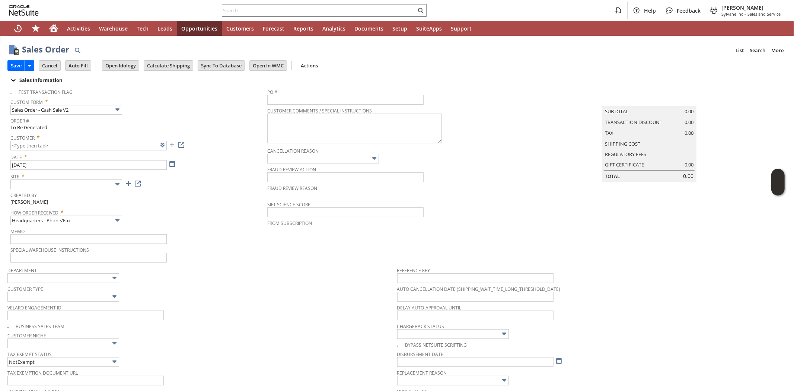
click at [188, 139] on span "Customer *" at bounding box center [136, 136] width 253 height 9
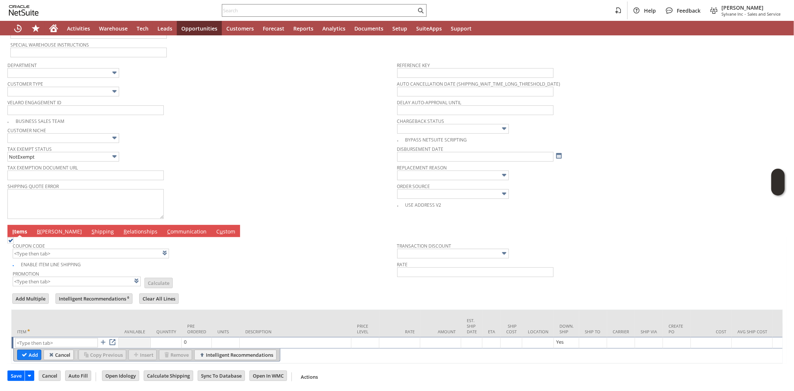
scroll to position [210, 0]
click at [39, 228] on span "B" at bounding box center [38, 231] width 3 height 7
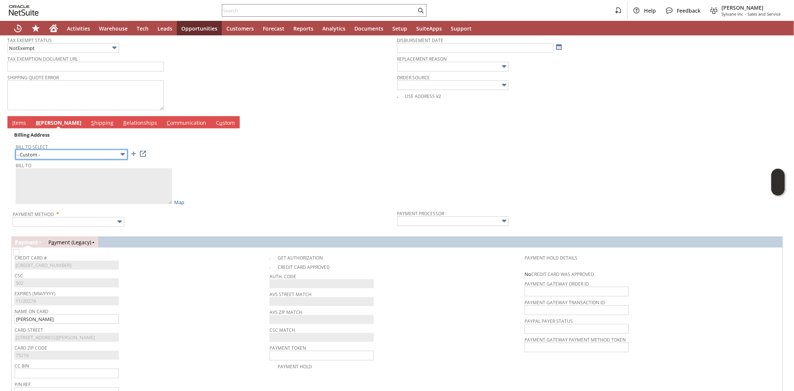
scroll to position [352, 0]
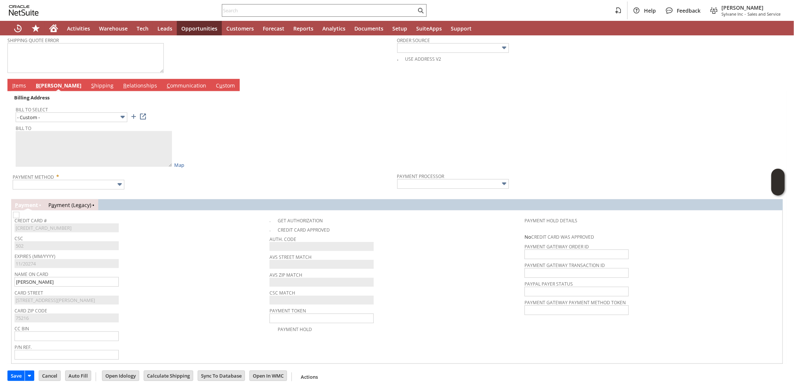
click at [252, 143] on div "Bill To Map" at bounding box center [205, 145] width 378 height 45
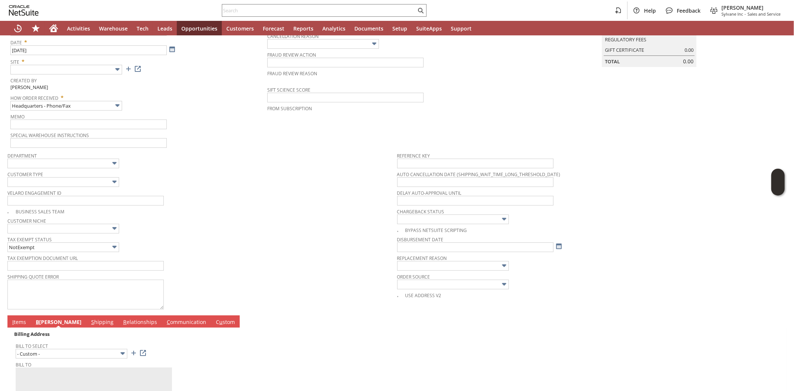
scroll to position [0, 0]
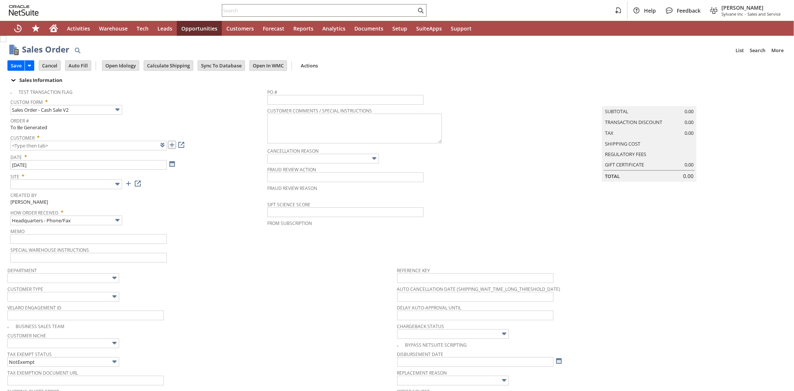
type input "Intelligent Recommendations ⁰"
click at [174, 147] on link at bounding box center [172, 145] width 8 height 8
click at [161, 109] on div "Custom Form * Sales Order - Cash Sale V2" at bounding box center [136, 105] width 253 height 19
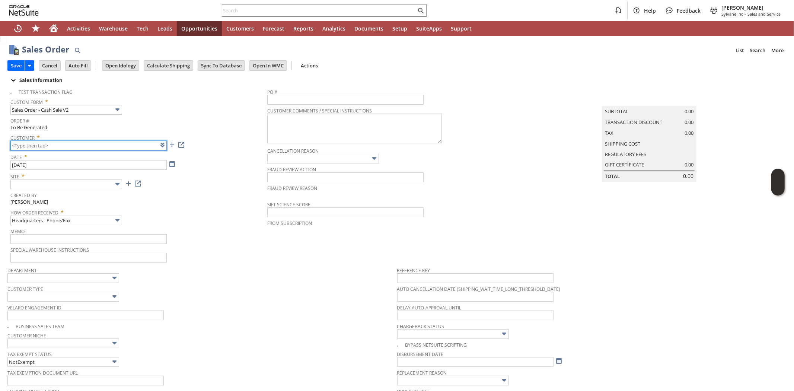
click at [80, 147] on input "text" at bounding box center [88, 146] width 156 height 10
paste input "CU1194612"
type input "CU1194612 VA- [GEOGRAPHIC_DATA]"
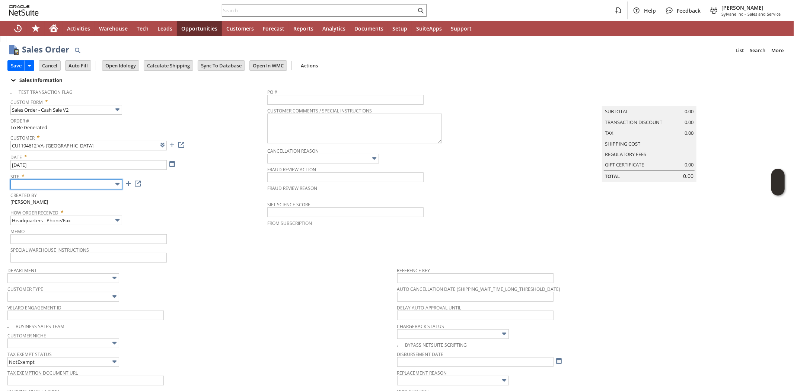
click at [87, 186] on input "text" at bounding box center [66, 184] width 112 height 10
drag, startPoint x: 75, startPoint y: 224, endPoint x: 163, endPoint y: 213, distance: 88.5
type input "Sylvane - [DOMAIN_NAME]"
click at [176, 212] on span "How Order Received *" at bounding box center [136, 211] width 253 height 9
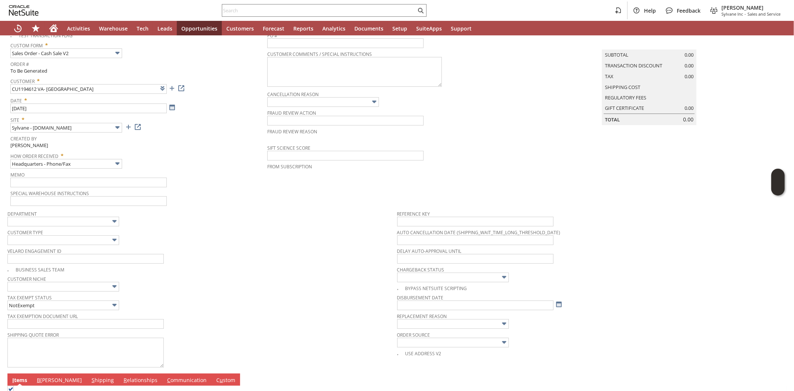
scroll to position [124, 0]
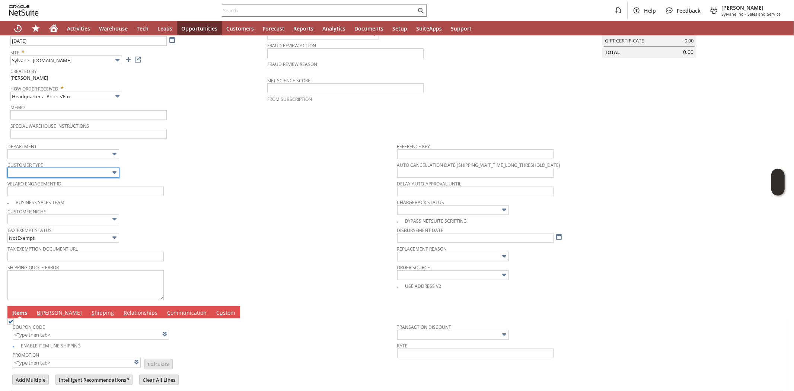
click at [53, 172] on input "text" at bounding box center [63, 173] width 112 height 10
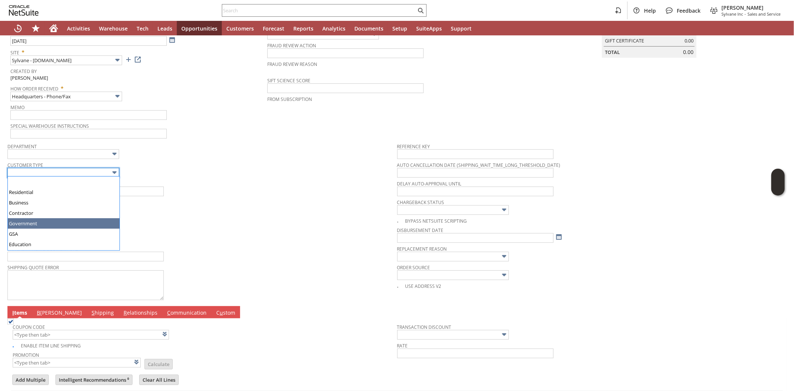
type input "Government"
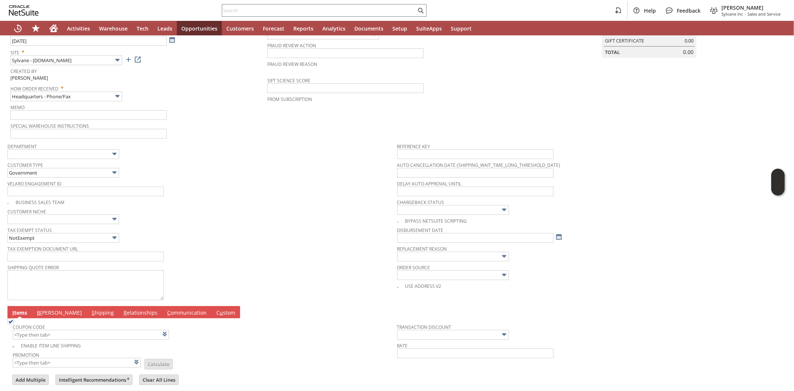
click at [203, 195] on div "Velaro Engagement ID" at bounding box center [200, 187] width 386 height 18
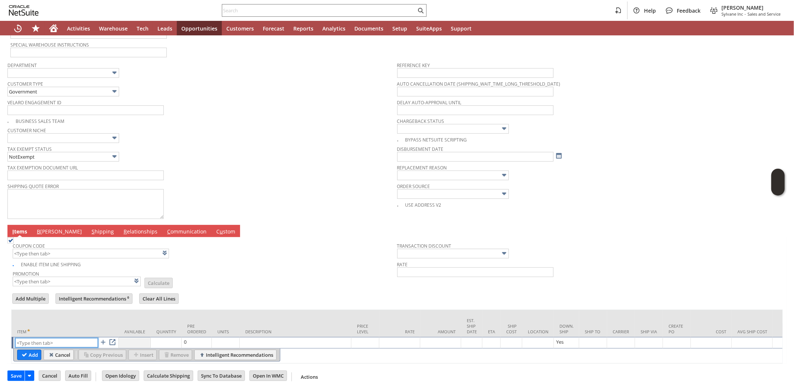
click at [60, 338] on input "text" at bounding box center [56, 342] width 83 height 9
paste input "am9834"
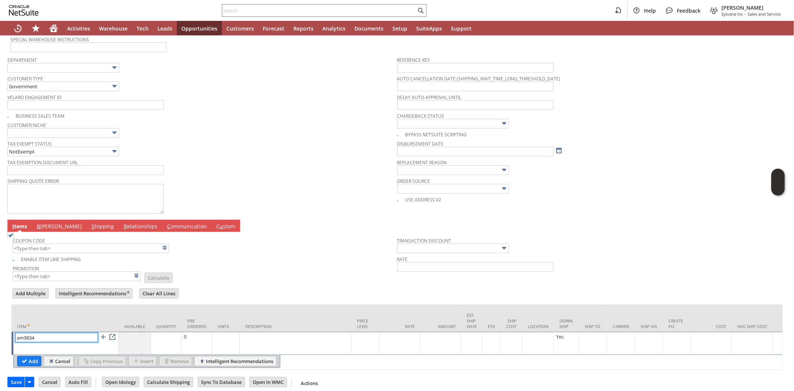
type input "am9834"
click at [28, 360] on input "Add" at bounding box center [28, 361] width 23 height 10
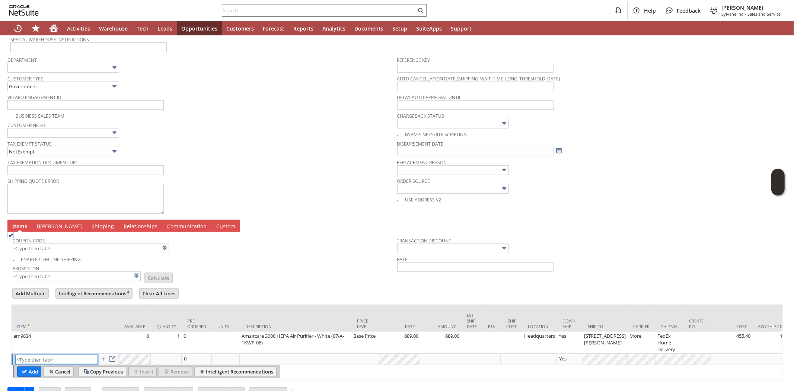
click at [45, 356] on input "text" at bounding box center [56, 359] width 83 height 9
paste input "am12924"
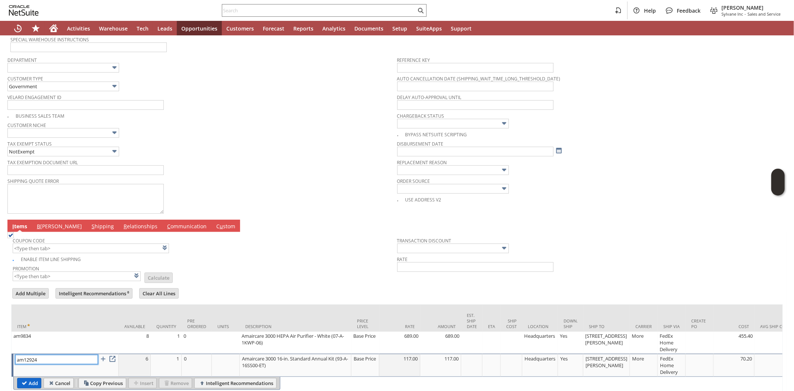
type input "am12924"
click at [31, 381] on input "Add" at bounding box center [28, 383] width 23 height 10
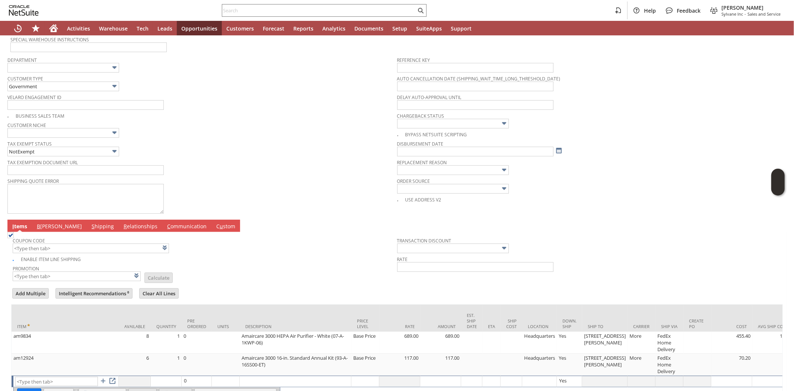
type input "Intelligent Recommendations¹⁰"
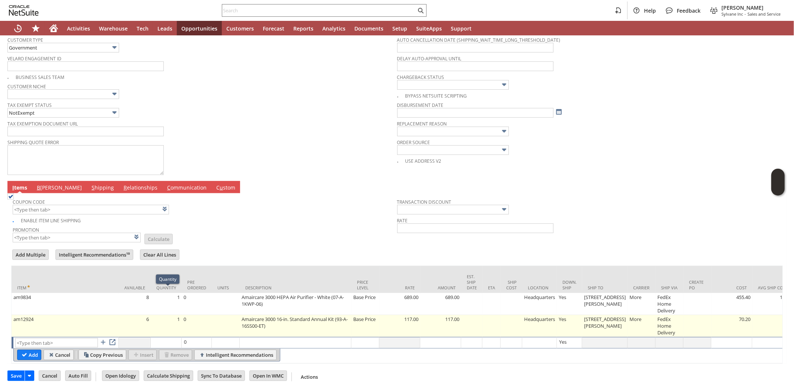
click at [173, 315] on td "1" at bounding box center [166, 326] width 31 height 22
type input "1"
type input "am12924"
type input "OK"
type input "Make Copy"
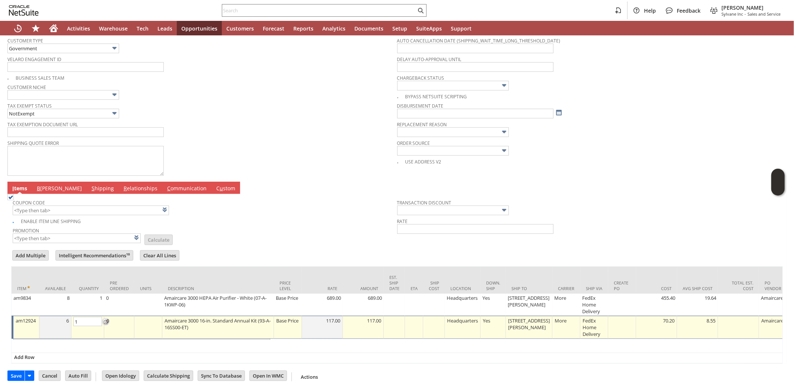
scroll to position [253, 0]
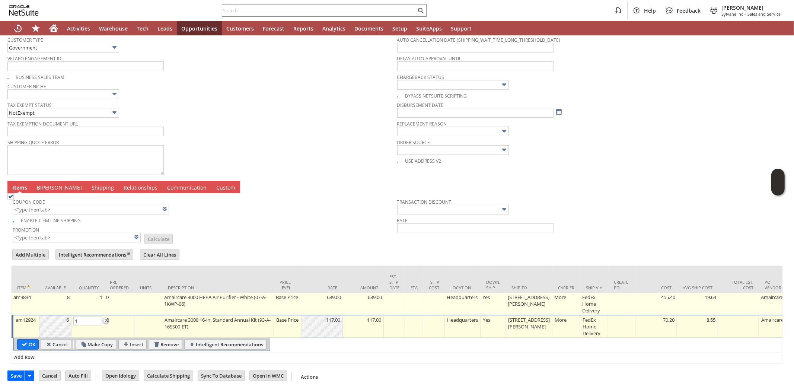
type input "2"
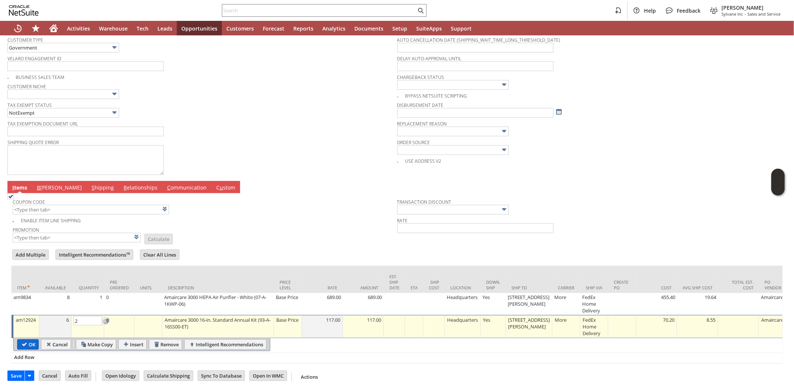
click at [38, 339] on input "OK" at bounding box center [27, 344] width 21 height 10
type input "Add"
type input "Copy Previous"
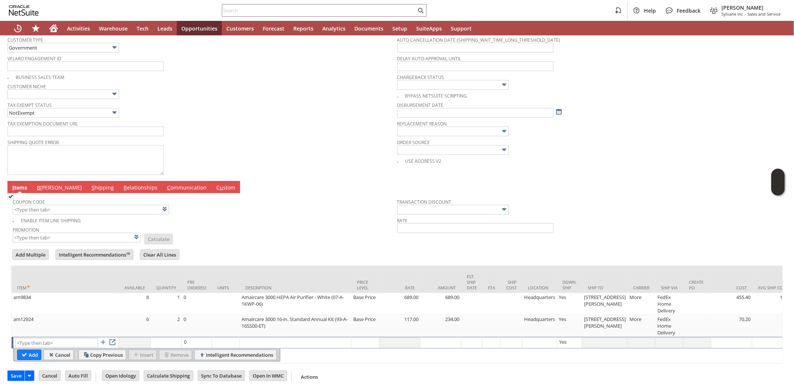
click at [217, 228] on td "Promotion List Calculate" at bounding box center [205, 233] width 384 height 19
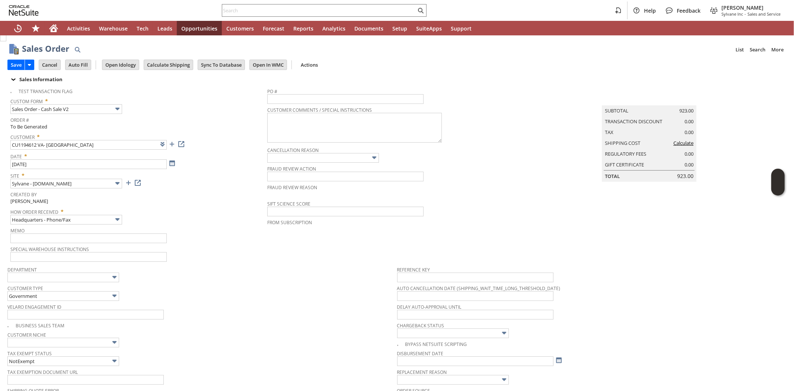
scroll to position [0, 0]
click at [174, 66] on input "Calculate Shipping" at bounding box center [168, 66] width 49 height 10
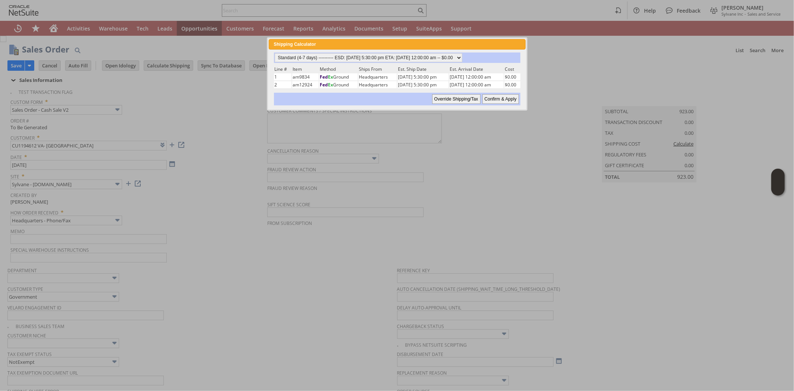
click at [502, 94] on input "Confirm & Apply" at bounding box center [500, 99] width 36 height 10
type input "Government"
type input "Add"
type input "Copy Previous"
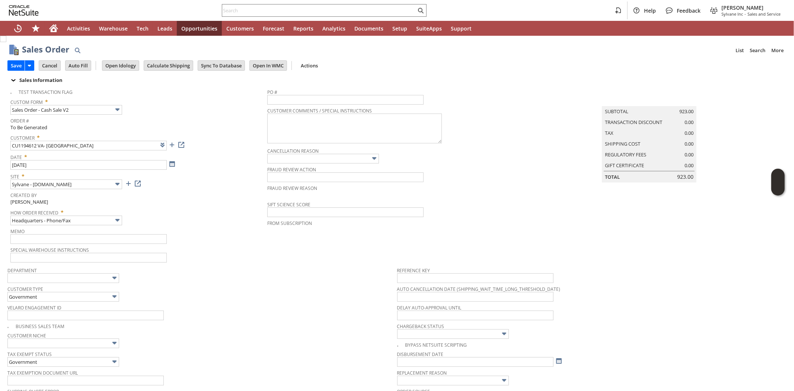
scroll to position [253, 0]
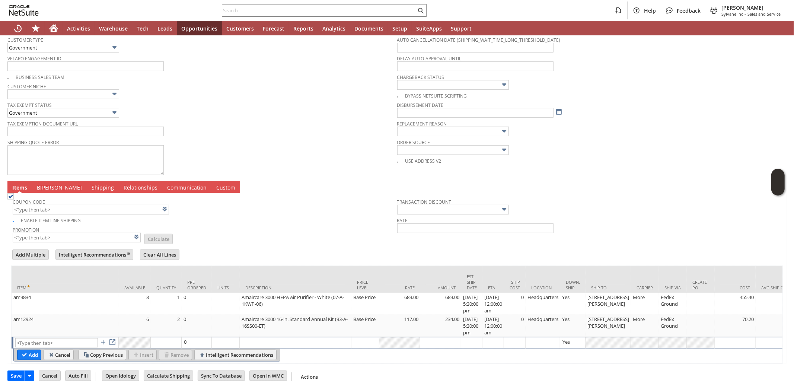
click at [43, 184] on link "B [PERSON_NAME]" at bounding box center [59, 188] width 49 height 8
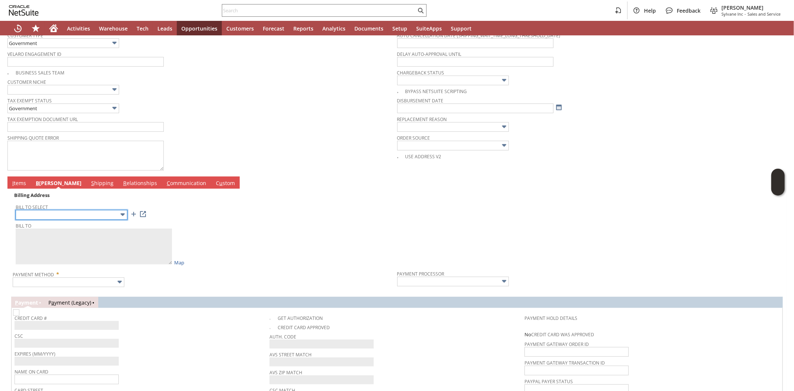
click at [54, 214] on input "text" at bounding box center [72, 215] width 112 height 10
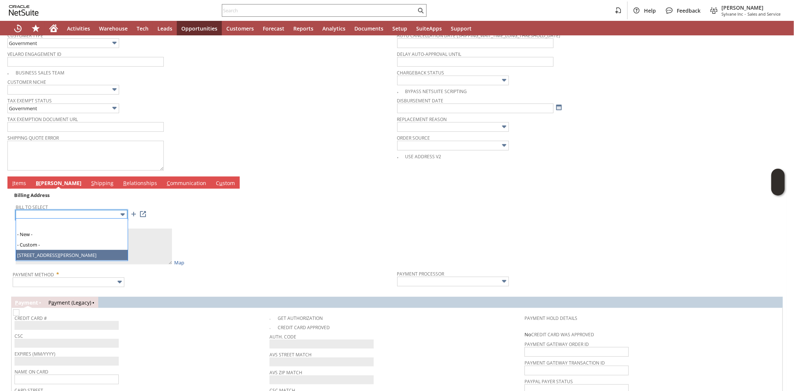
type input "[STREET_ADDRESS][PERSON_NAME]"
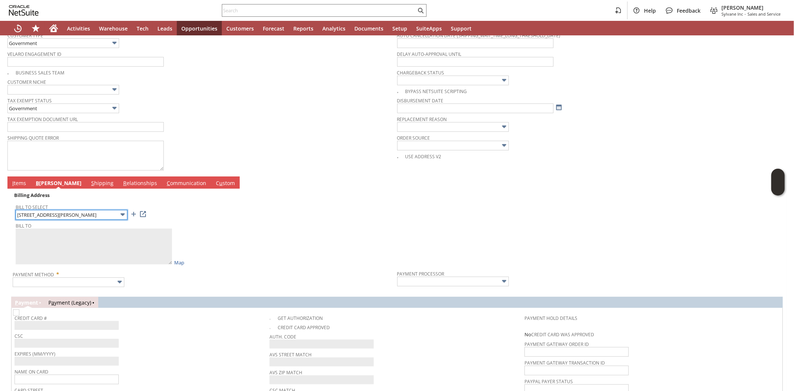
type textarea "VA- [GEOGRAPHIC_DATA] [STREET_ADDRESS][PERSON_NAME]"
type input "[STREET_ADDRESS][PERSON_NAME]"
type input "75216"
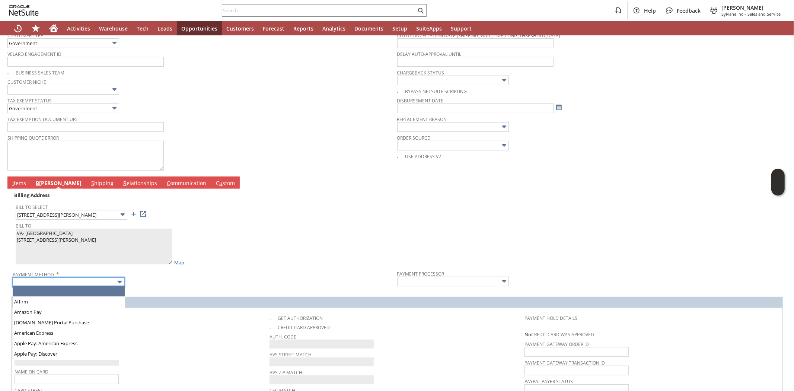
click at [66, 279] on input "text" at bounding box center [69, 282] width 112 height 10
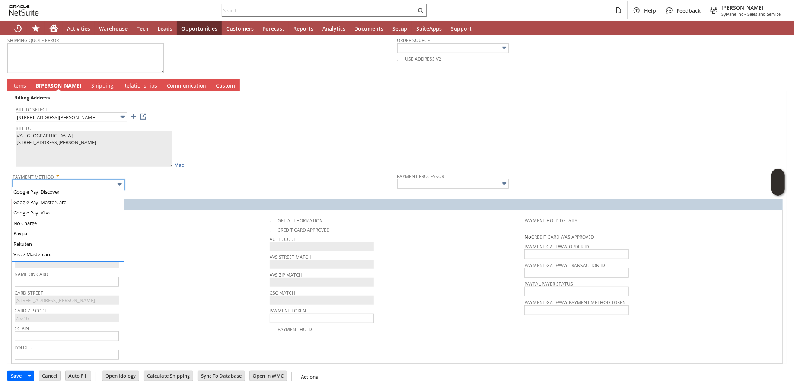
scroll to position [205, 0]
type input "Visa / Mastercard"
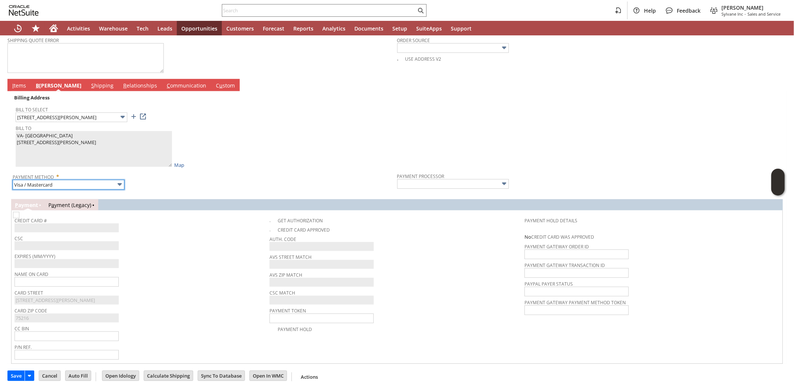
type input "Braintree"
checkbox input "true"
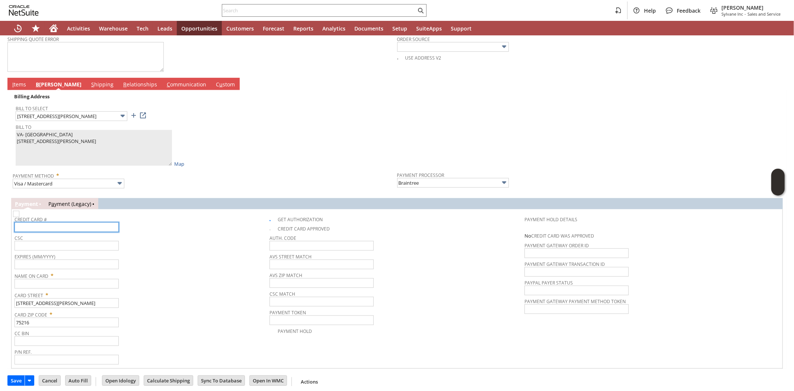
click at [51, 227] on input "text" at bounding box center [67, 227] width 104 height 10
paste input "4716400003859930"
type input "4716400003859930"
click at [66, 244] on input "text" at bounding box center [67, 246] width 104 height 10
type input "502"
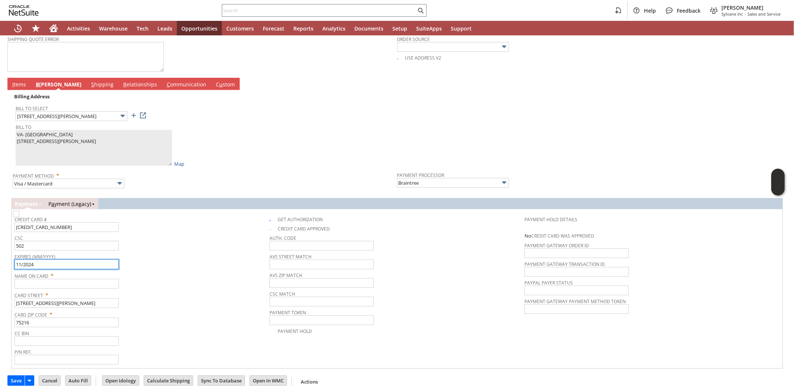
click at [101, 262] on input "11/2024" at bounding box center [67, 264] width 104 height 10
type input "11/2024"
click at [78, 285] on input "text" at bounding box center [67, 284] width 104 height 10
type input "[PERSON_NAME]"
click at [168, 275] on span "Name On Card *" at bounding box center [140, 274] width 251 height 9
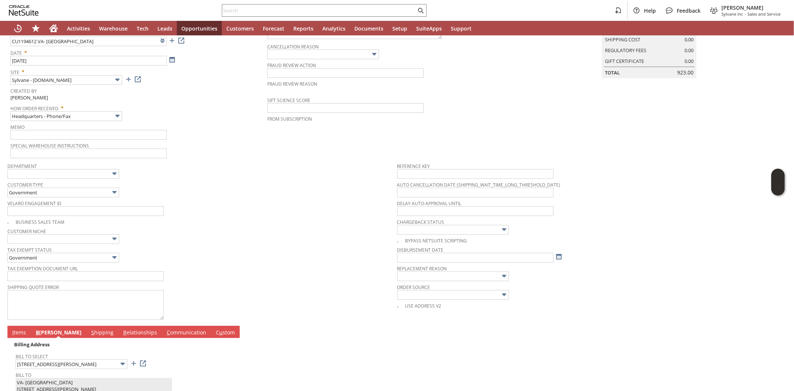
scroll to position [0, 0]
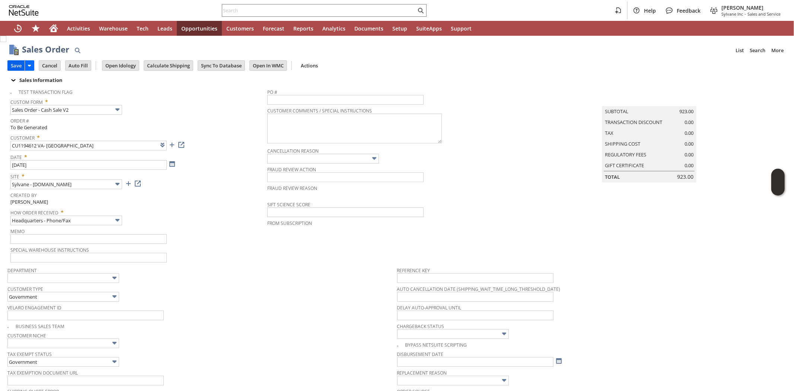
click at [16, 65] on input "Save" at bounding box center [16, 66] width 17 height 10
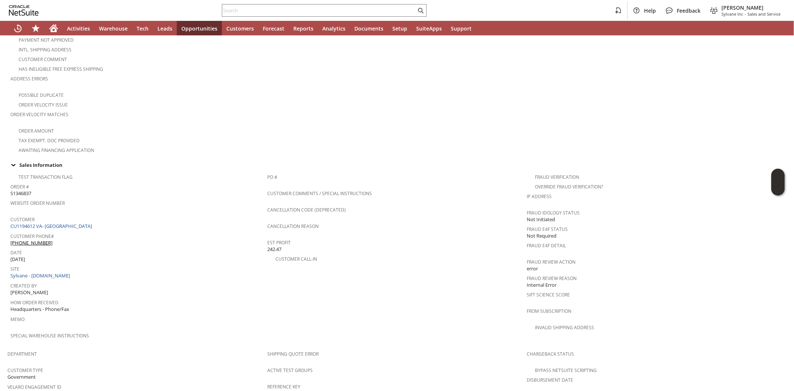
scroll to position [475, 0]
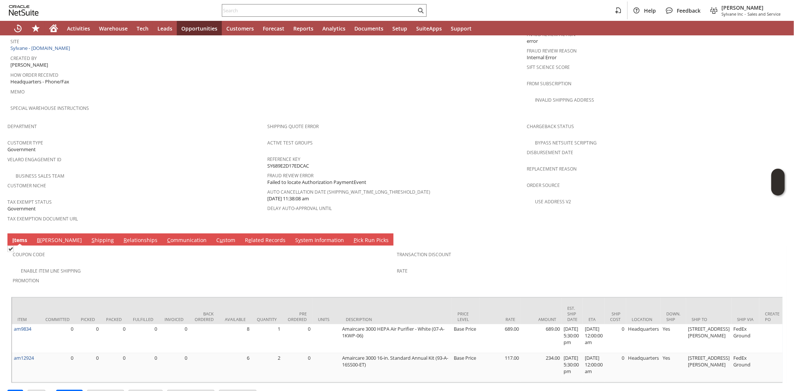
click at [43, 236] on link "B [PERSON_NAME]" at bounding box center [59, 240] width 49 height 8
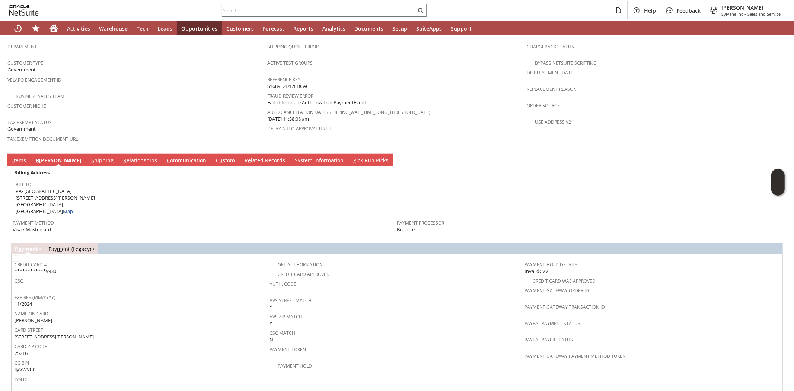
scroll to position [596, 0]
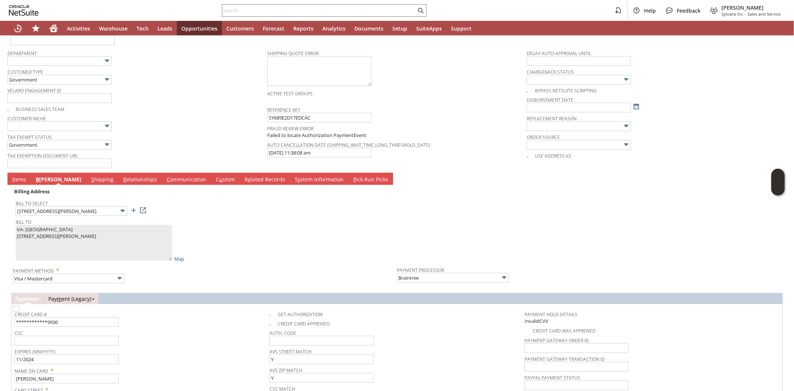
scroll to position [701, 0]
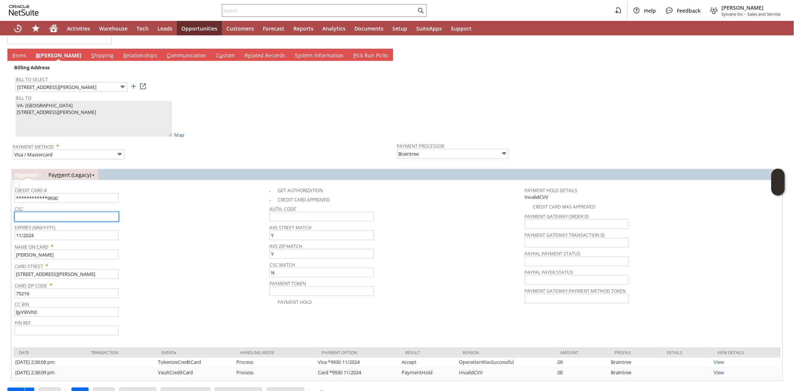
click at [66, 212] on input "text" at bounding box center [67, 217] width 104 height 10
type input "502"
click at [83, 193] on input "**********" at bounding box center [67, 198] width 104 height 10
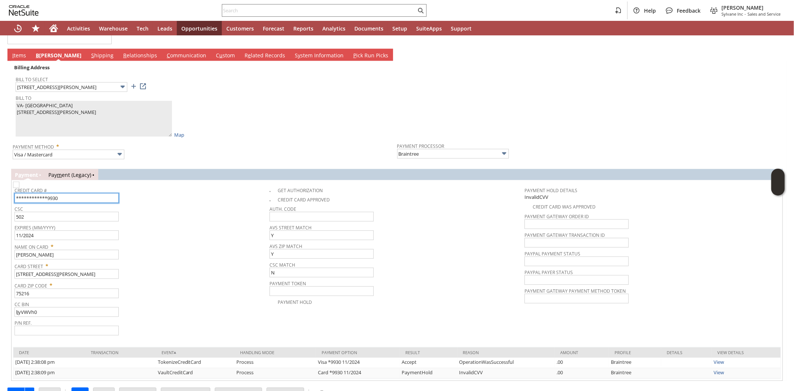
paste input "471640000385"
type input "4716400003859930"
click at [206, 188] on div "Credit Card # 4716400003859930" at bounding box center [140, 194] width 251 height 18
click at [19, 182] on img at bounding box center [16, 185] width 6 height 6
checkbox input "true"
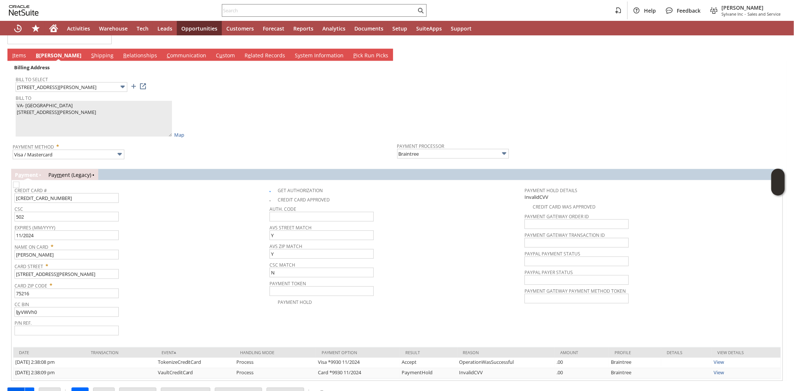
click at [10, 388] on input "Save" at bounding box center [16, 393] width 17 height 10
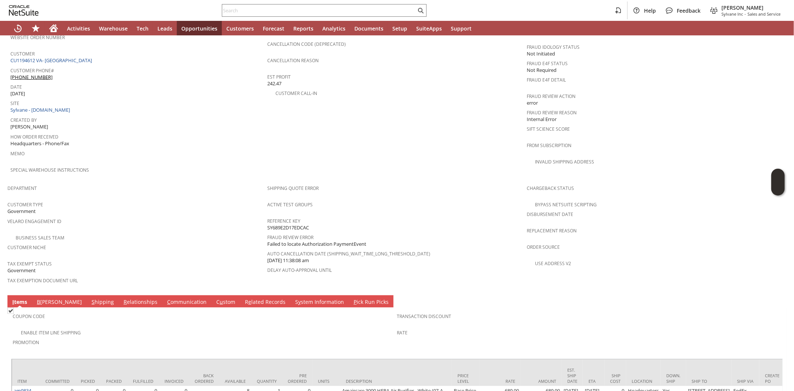
scroll to position [475, 0]
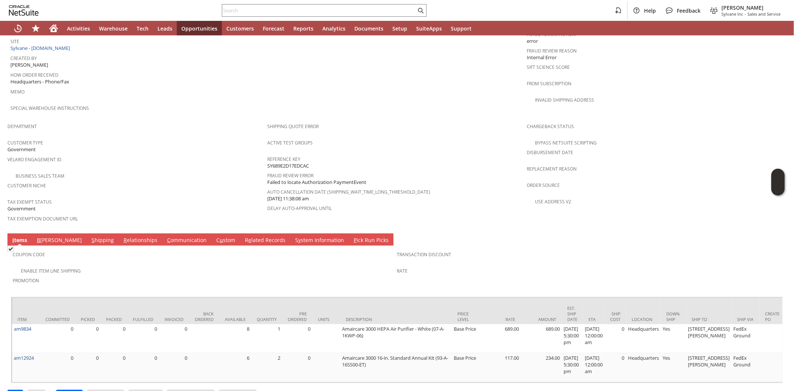
click at [7, 375] on div "Sales Order List Search S1346837 CU1194612 VA- [GEOGRAPHIC_DATA] Pending Approv…" at bounding box center [397, 28] width 794 height 763
click at [9, 390] on input "Edit" at bounding box center [15, 395] width 15 height 10
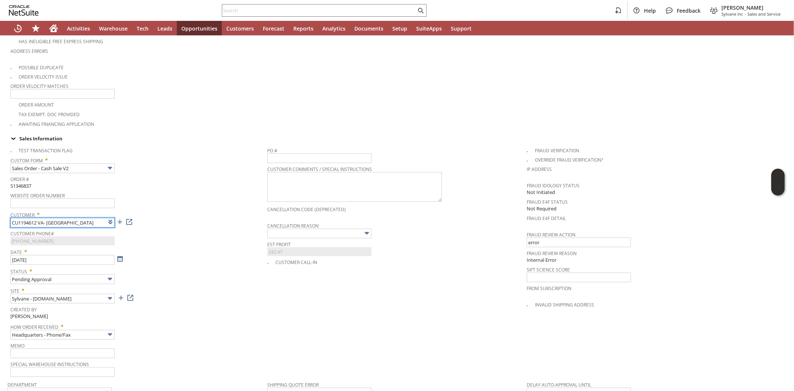
type input "Intelligent Recommendations¹⁰"
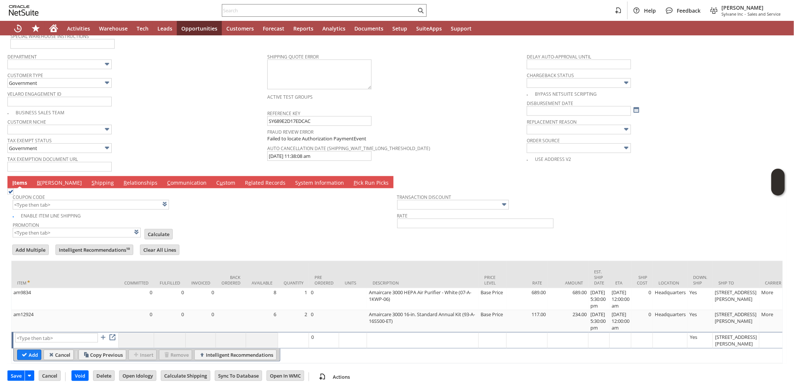
scroll to position [578, 0]
click at [45, 179] on link "B [PERSON_NAME]" at bounding box center [59, 183] width 49 height 8
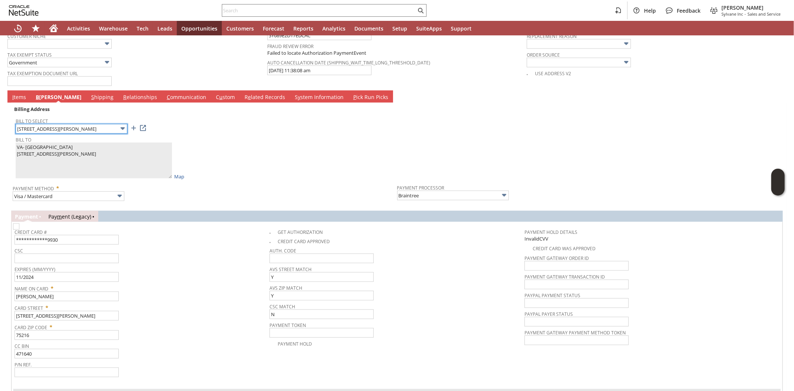
scroll to position [660, 0]
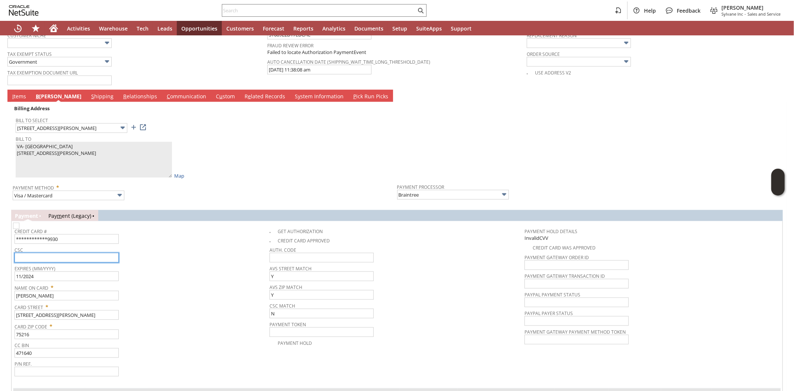
click at [45, 253] on input "text" at bounding box center [67, 258] width 104 height 10
type input "522"
click at [54, 234] on input "**********" at bounding box center [67, 239] width 104 height 10
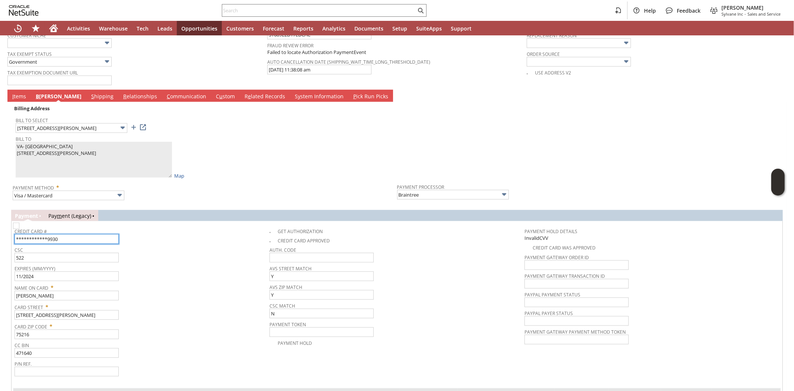
paste input "471640000385"
type input "4716400003859930"
drag, startPoint x: 272, startPoint y: 221, endPoint x: 267, endPoint y: 222, distance: 4.6
click at [19, 223] on img at bounding box center [16, 226] width 6 height 6
checkbox input "true"
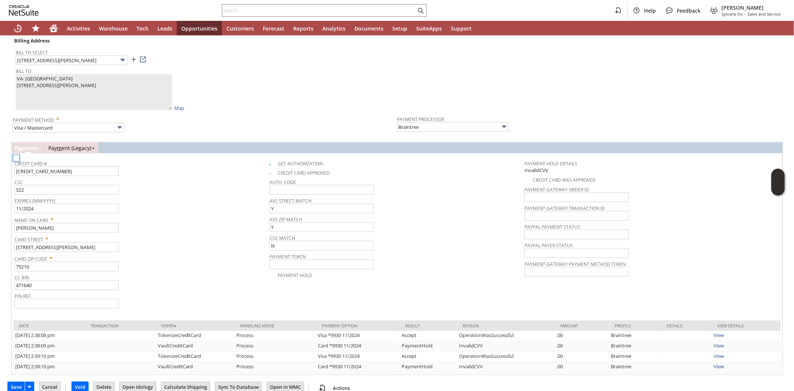
scroll to position [730, 0]
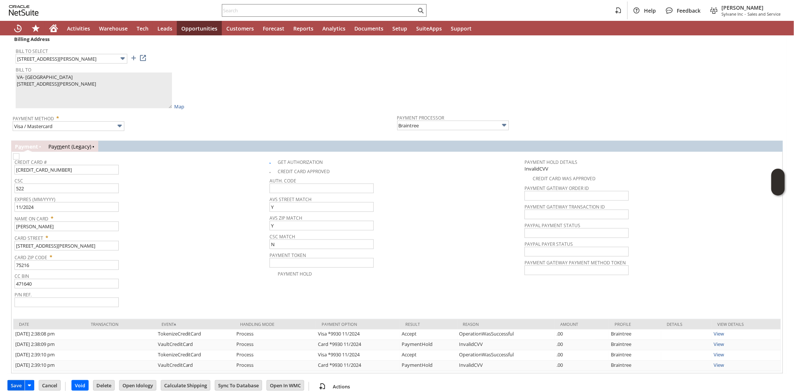
click at [14, 380] on input "Save" at bounding box center [16, 385] width 17 height 10
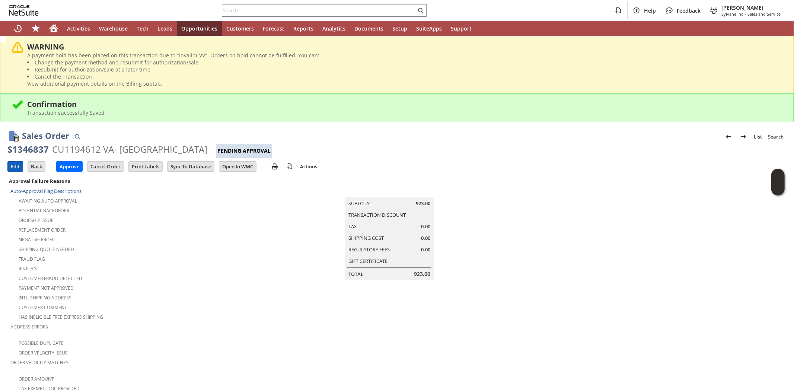
click at [15, 169] on input "Edit" at bounding box center [15, 167] width 15 height 10
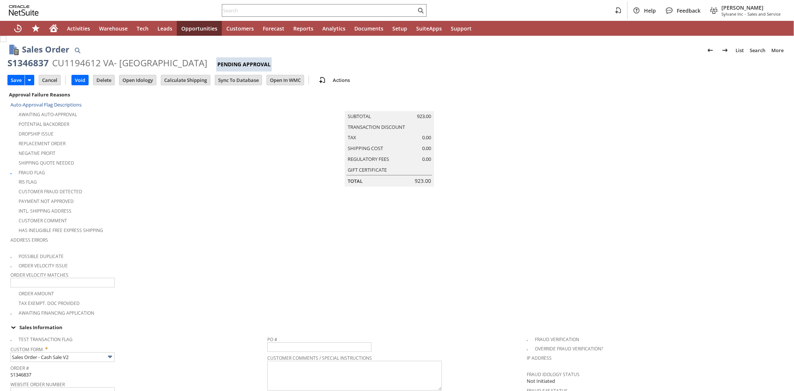
scroll to position [468, 0]
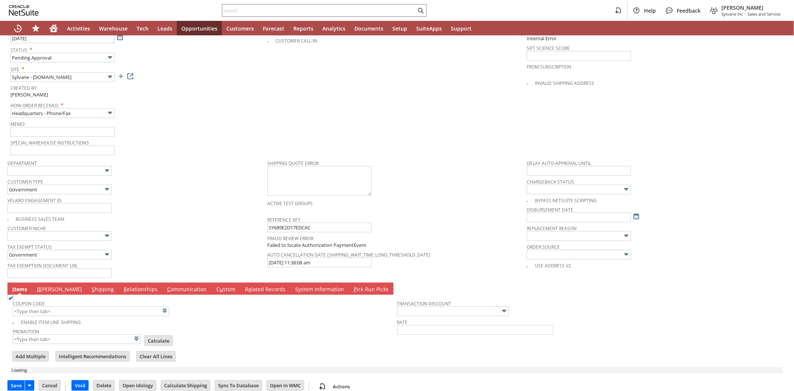
type input "Add"
type input "Copy Previous"
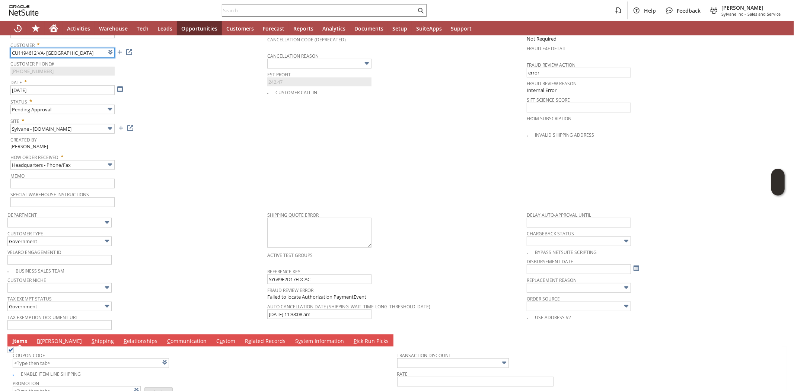
type input "Intelligent Recommendations¹⁰"
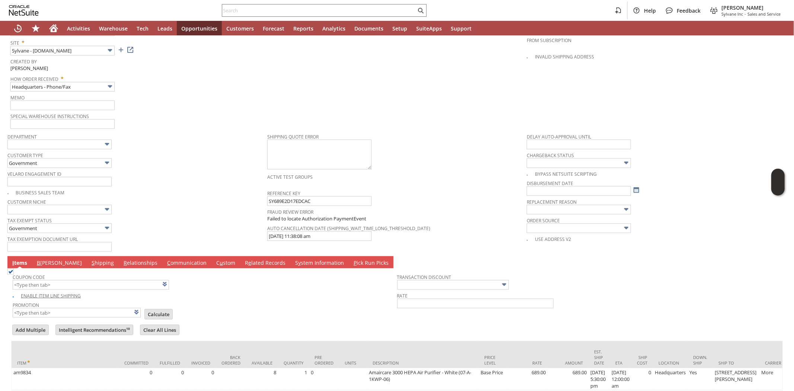
scroll to position [578, 0]
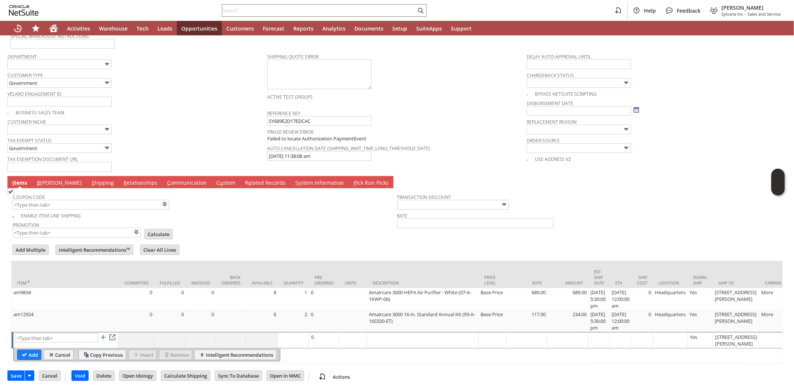
click at [44, 179] on link "B illing" at bounding box center [59, 183] width 49 height 8
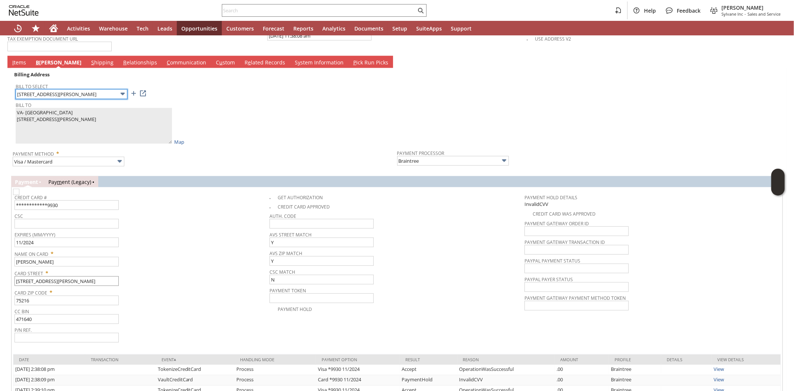
scroll to position [702, 0]
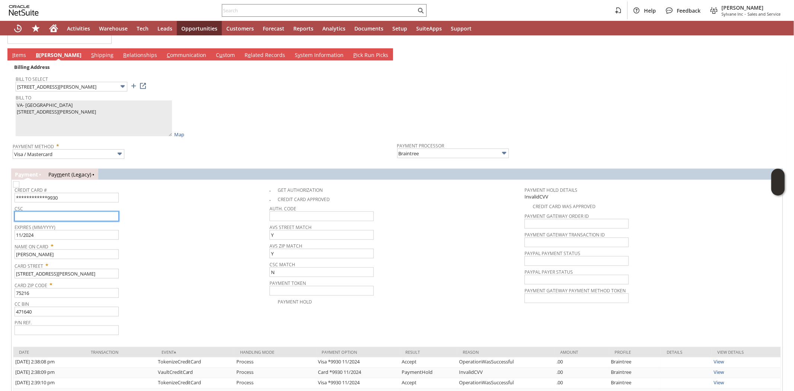
click at [66, 211] on input "text" at bounding box center [67, 216] width 104 height 10
type input "522"
drag, startPoint x: 267, startPoint y: 178, endPoint x: 255, endPoint y: 188, distance: 15.3
click at [267, 183] on td "**********" at bounding box center [142, 193] width 255 height 20
click at [19, 181] on img at bounding box center [16, 184] width 6 height 6
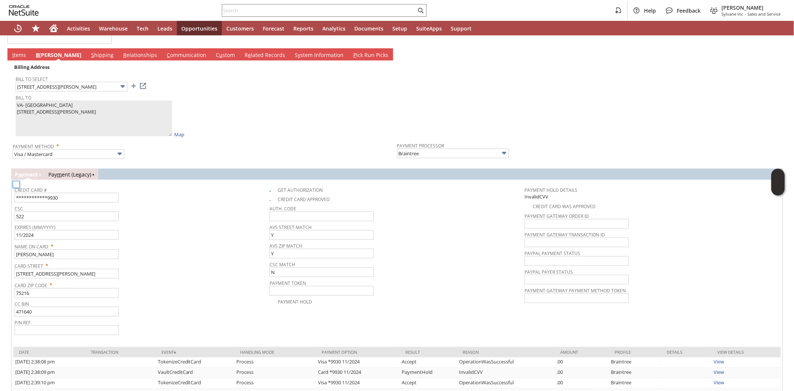
checkbox input "true"
click at [109, 193] on input "**********" at bounding box center [67, 198] width 104 height 10
paste input "471640000385"
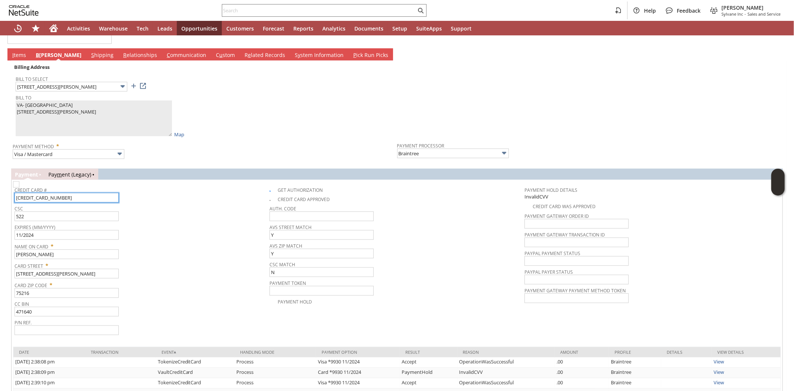
type input "4716400003859930"
click at [199, 203] on span "CSC" at bounding box center [140, 207] width 251 height 8
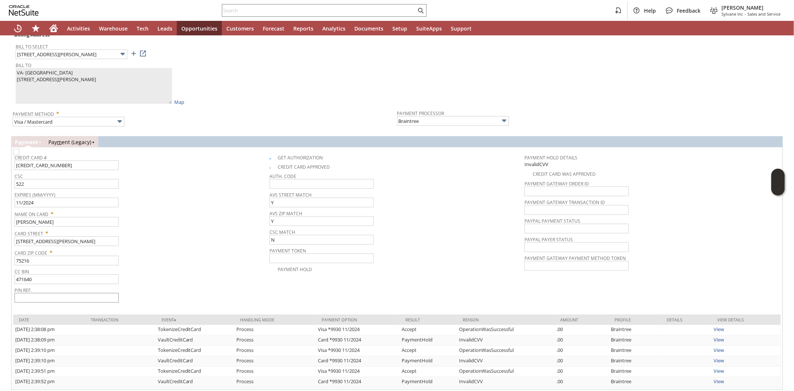
scroll to position [750, 0]
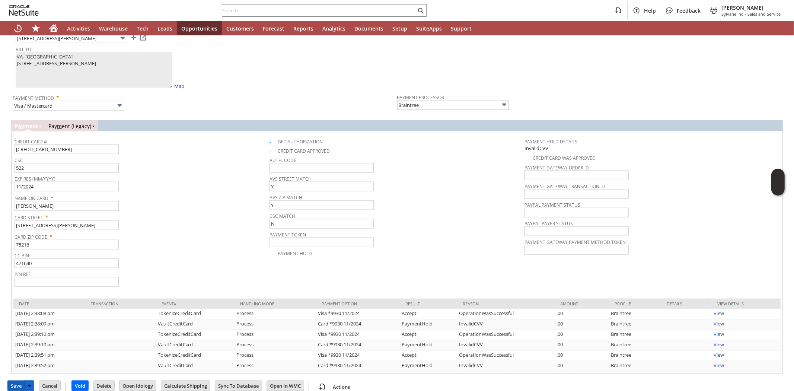
click at [13, 381] on input "Save" at bounding box center [16, 386] width 17 height 10
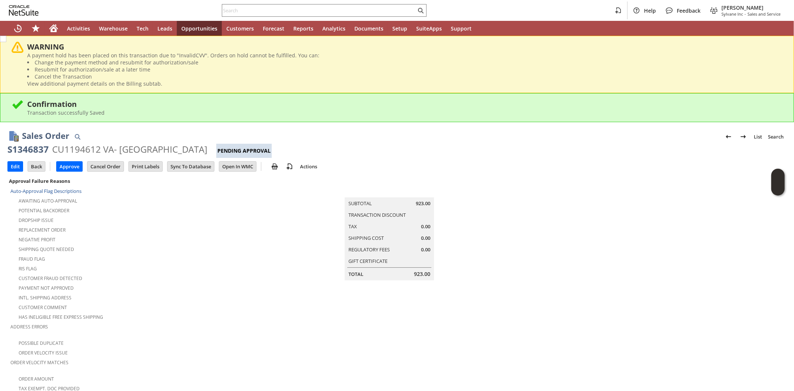
click at [144, 312] on div "Has Ineligible Free Express Shipping" at bounding box center [138, 316] width 257 height 9
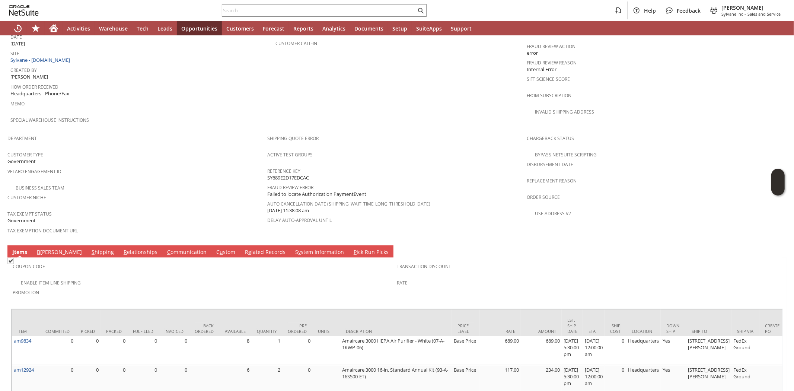
scroll to position [475, 0]
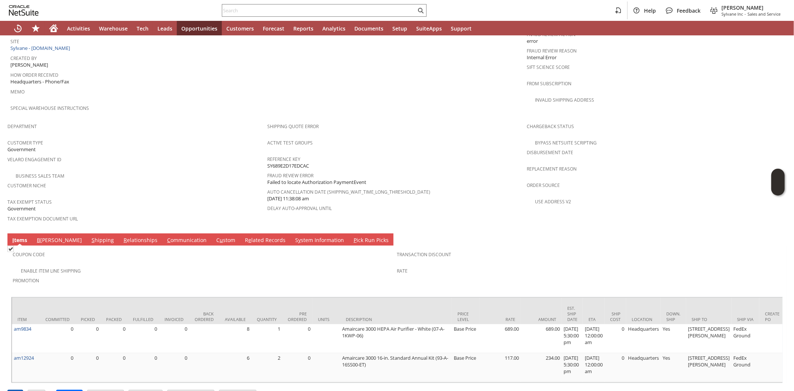
click at [15, 390] on input "Edit" at bounding box center [15, 395] width 15 height 10
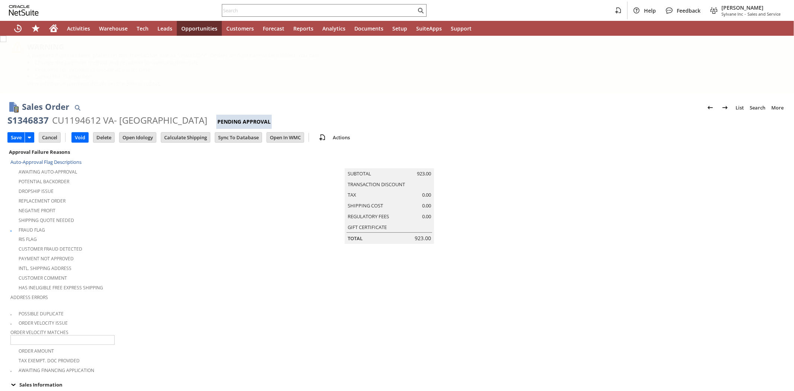
type input "Add"
type input "Copy Previous"
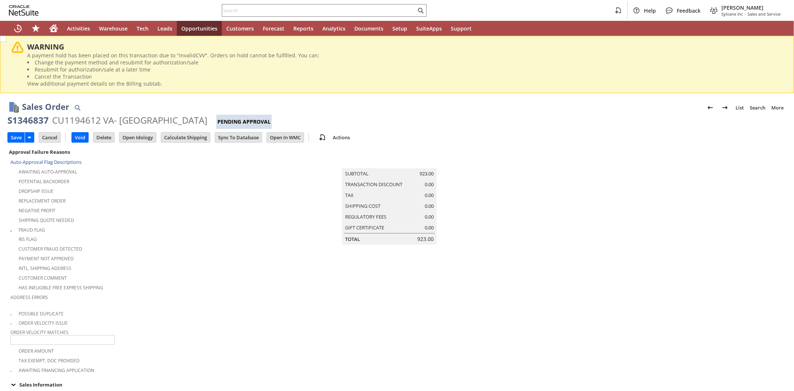
scroll to position [248, 0]
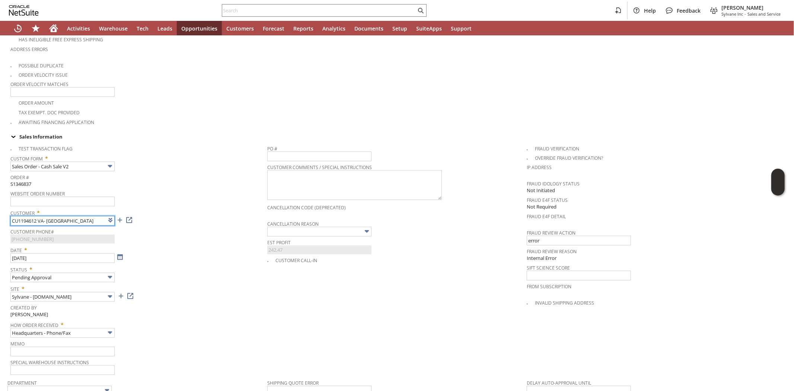
type input "Intelligent Recommendations¹⁰"
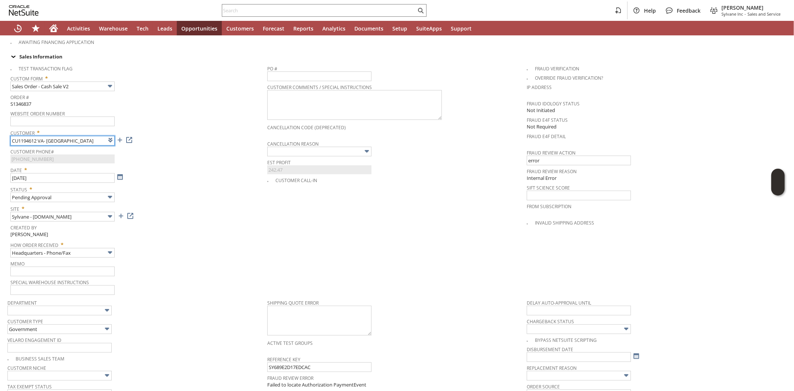
scroll to position [331, 0]
click at [66, 264] on input "text" at bounding box center [62, 269] width 104 height 10
type input "Customer getting new card to process order"
click at [237, 236] on span "How Order Received *" at bounding box center [136, 240] width 253 height 9
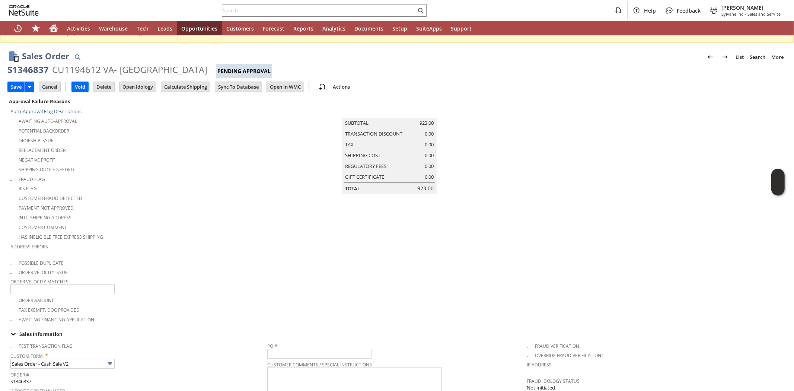
scroll to position [0, 0]
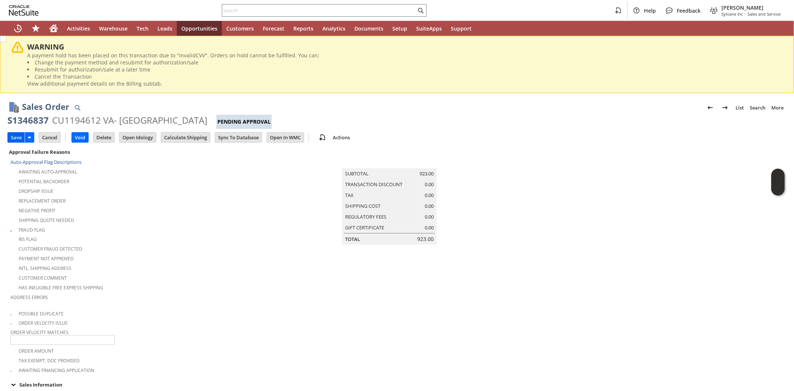
click at [14, 138] on input "Save" at bounding box center [16, 138] width 17 height 10
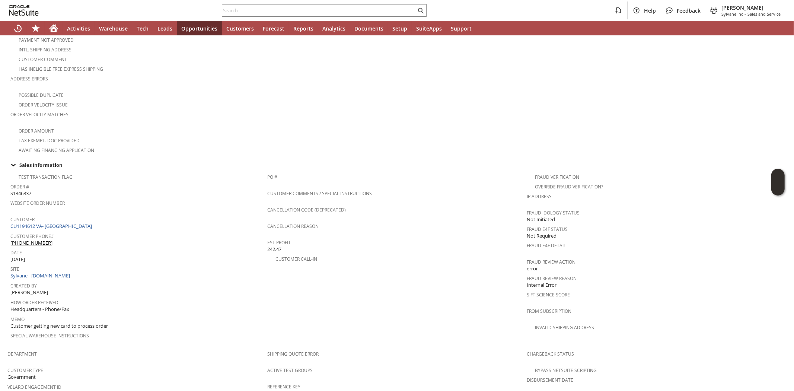
scroll to position [455, 0]
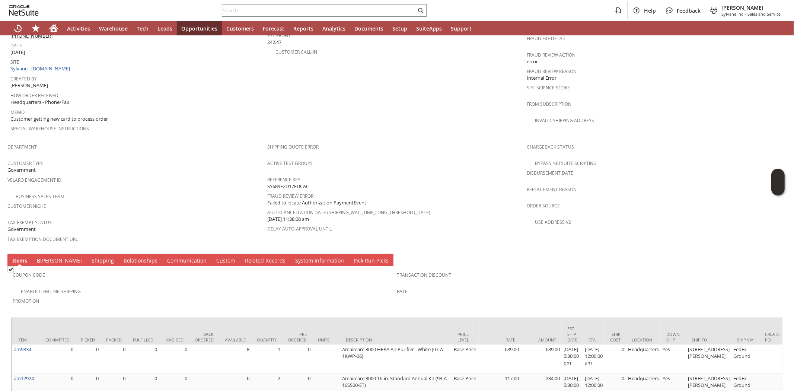
click at [122, 257] on link "R elationships" at bounding box center [141, 261] width 38 height 8
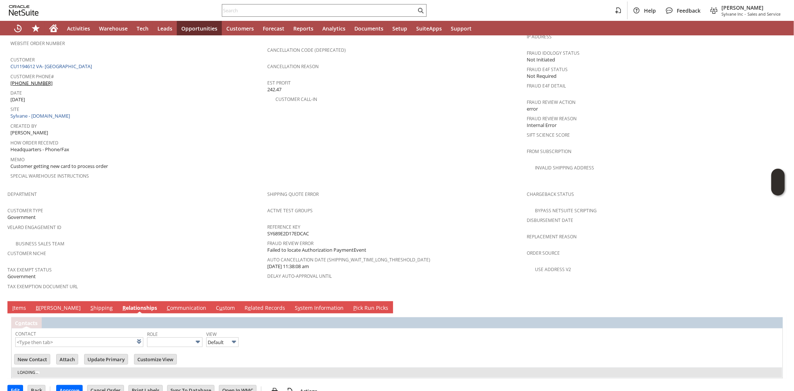
scroll to position [0, 0]
click at [167, 304] on span "C" at bounding box center [168, 307] width 3 height 7
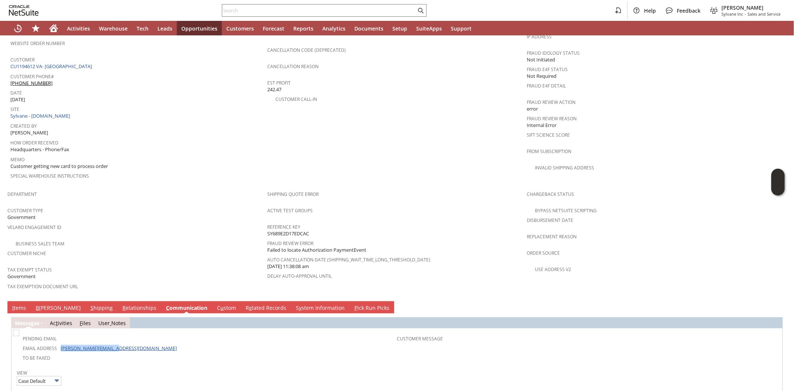
drag, startPoint x: 118, startPoint y: 324, endPoint x: 61, endPoint y: 326, distance: 57.7
click at [61, 343] on td "Email Address [PERSON_NAME][EMAIL_ADDRESS][DOMAIN_NAME]" at bounding box center [206, 348] width 383 height 10
copy link "[PERSON_NAME][EMAIL_ADDRESS][DOMAIN_NAME]"
